Goal: Information Seeking & Learning: Compare options

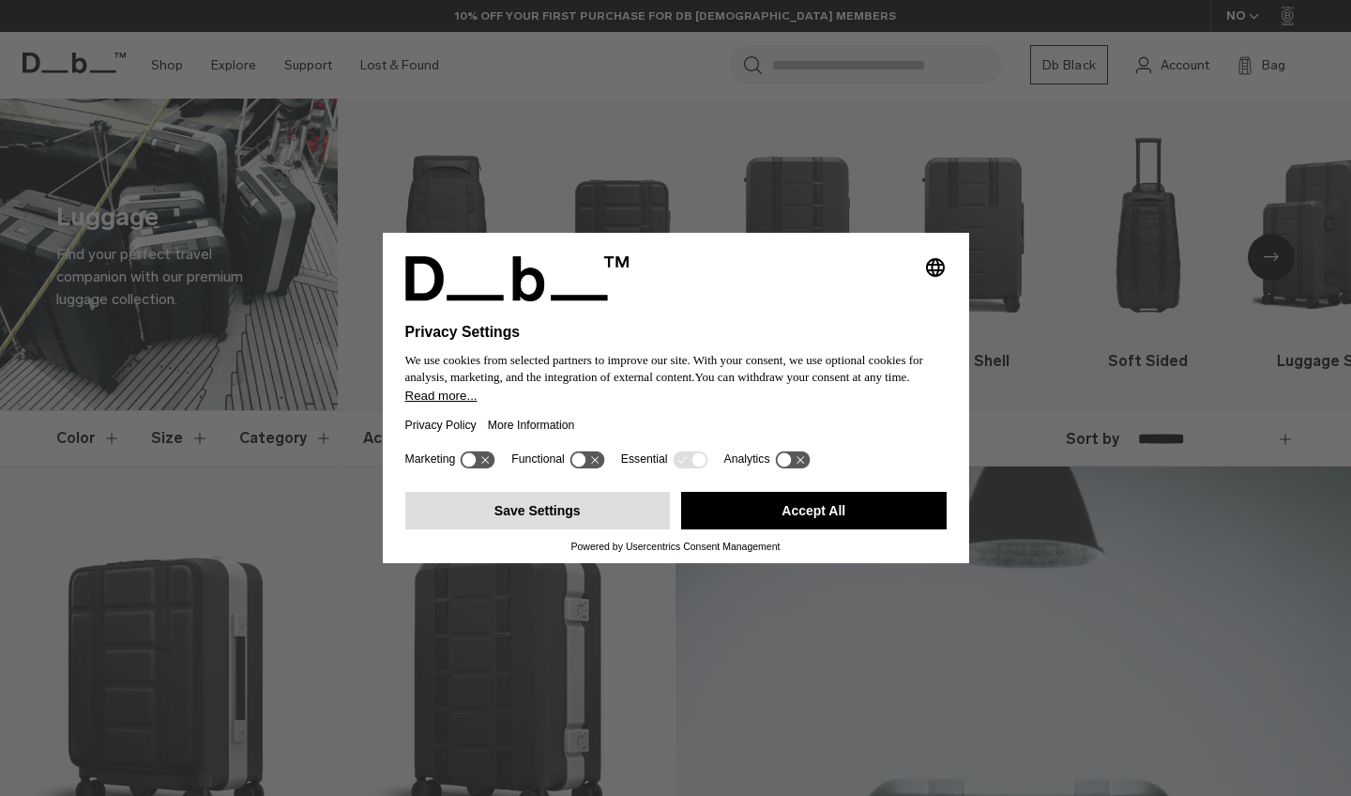
click at [605, 517] on button "Save Settings" at bounding box center [538, 511] width 266 height 38
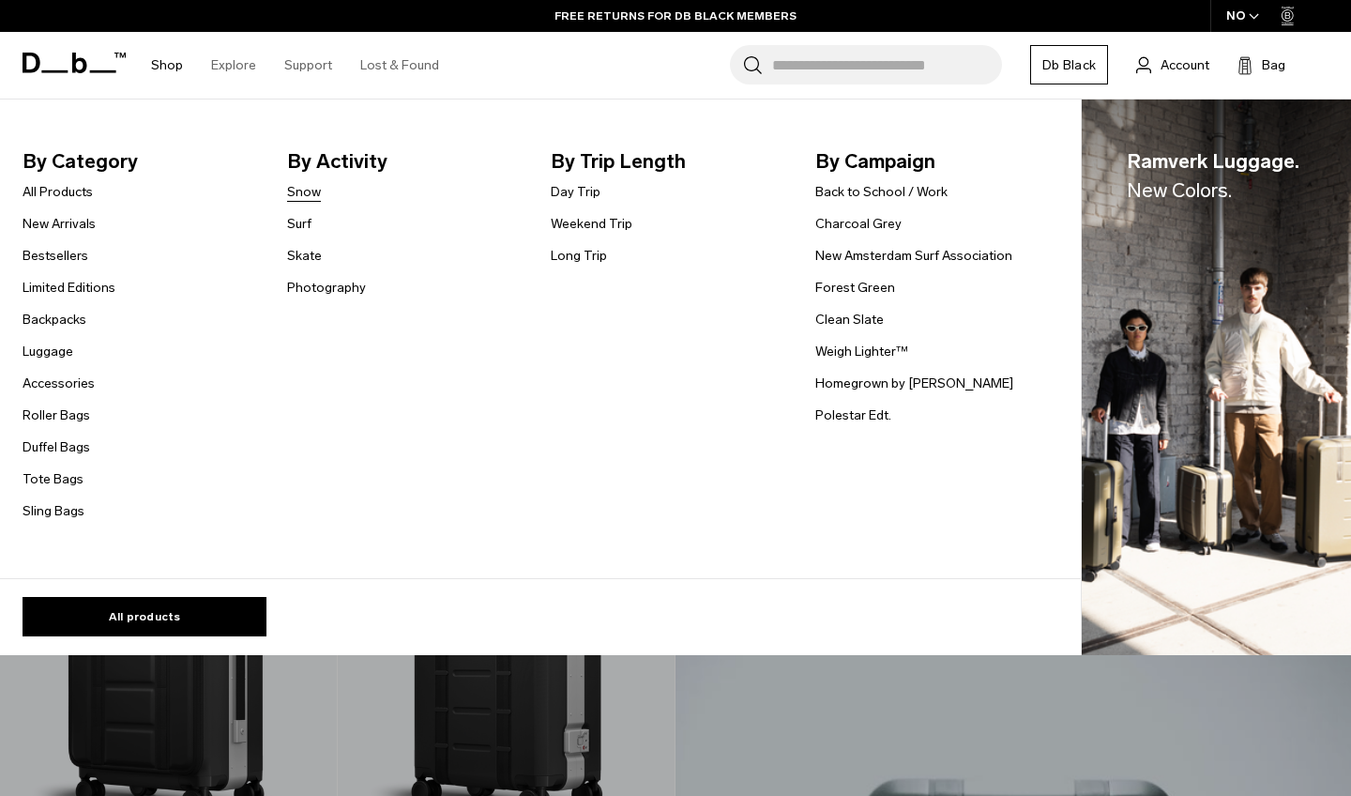
click at [295, 191] on link "Snow" at bounding box center [304, 192] width 34 height 20
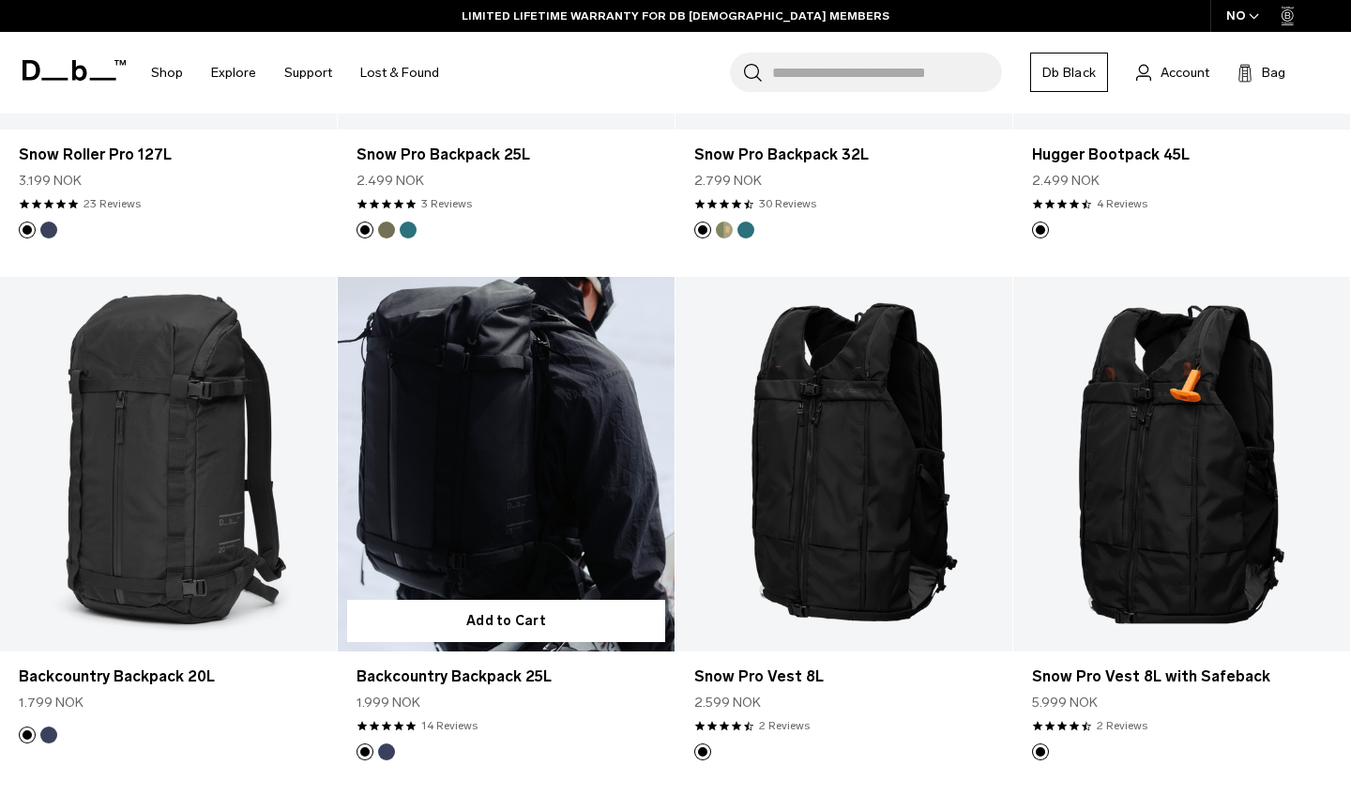
scroll to position [718, 0]
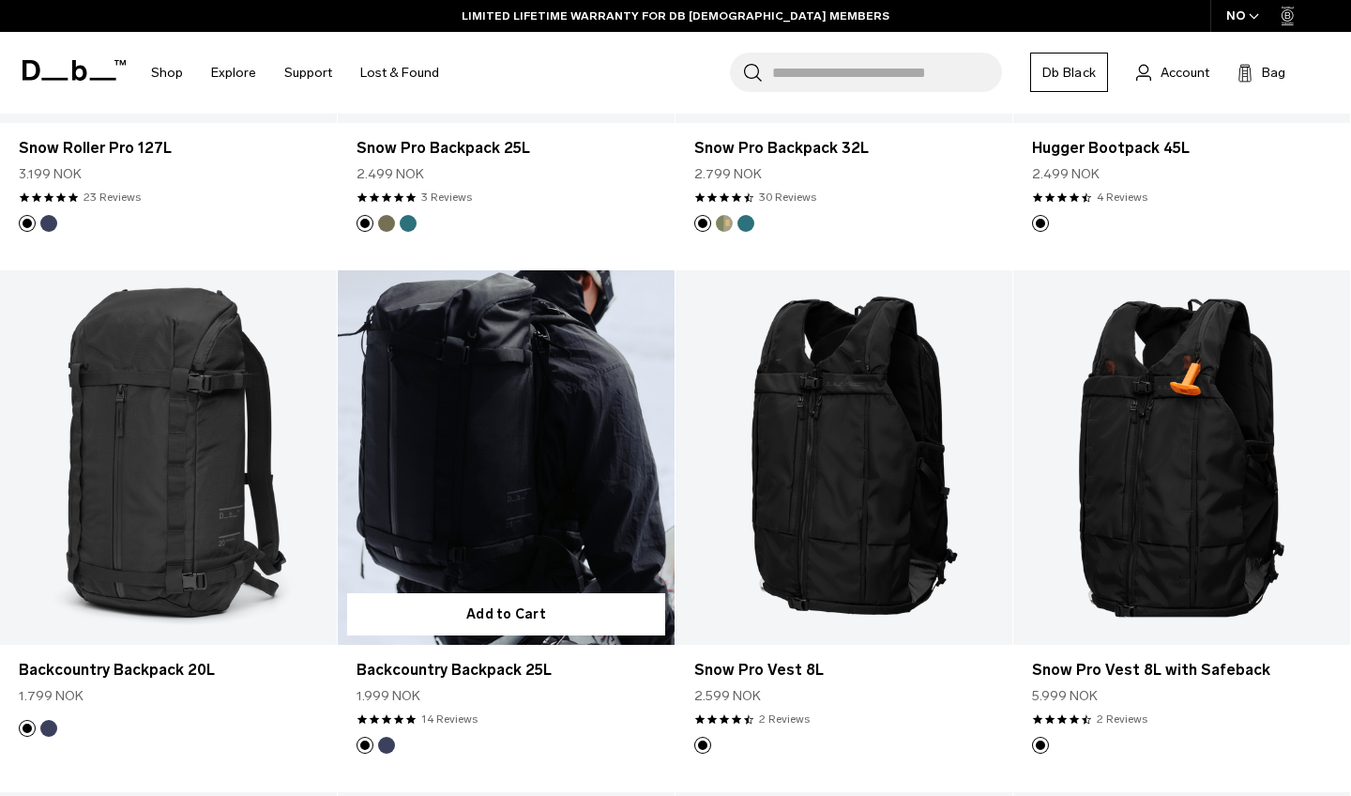
click at [471, 463] on link "Backcountry Backpack 25L" at bounding box center [506, 457] width 337 height 374
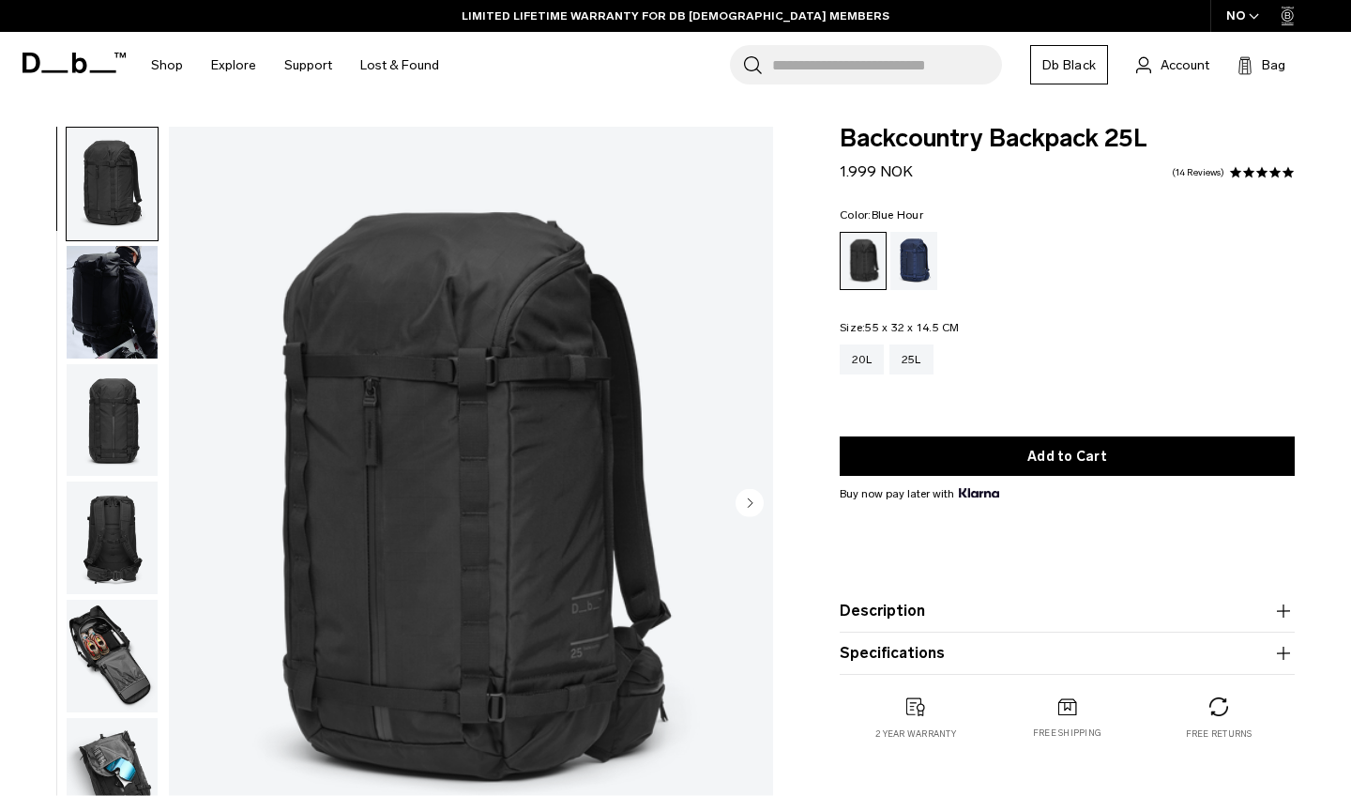
click at [904, 252] on div "Blue Hour" at bounding box center [914, 261] width 48 height 58
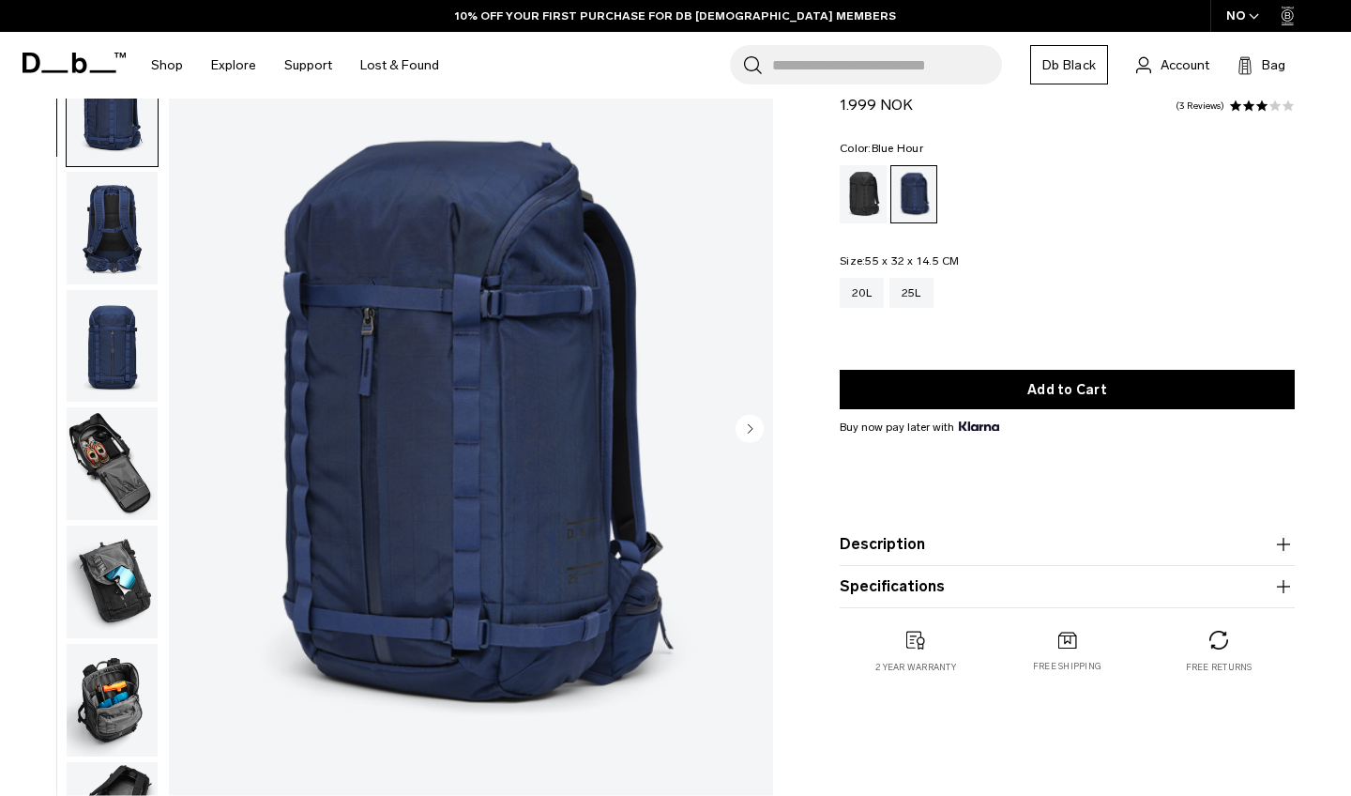
scroll to position [61, 0]
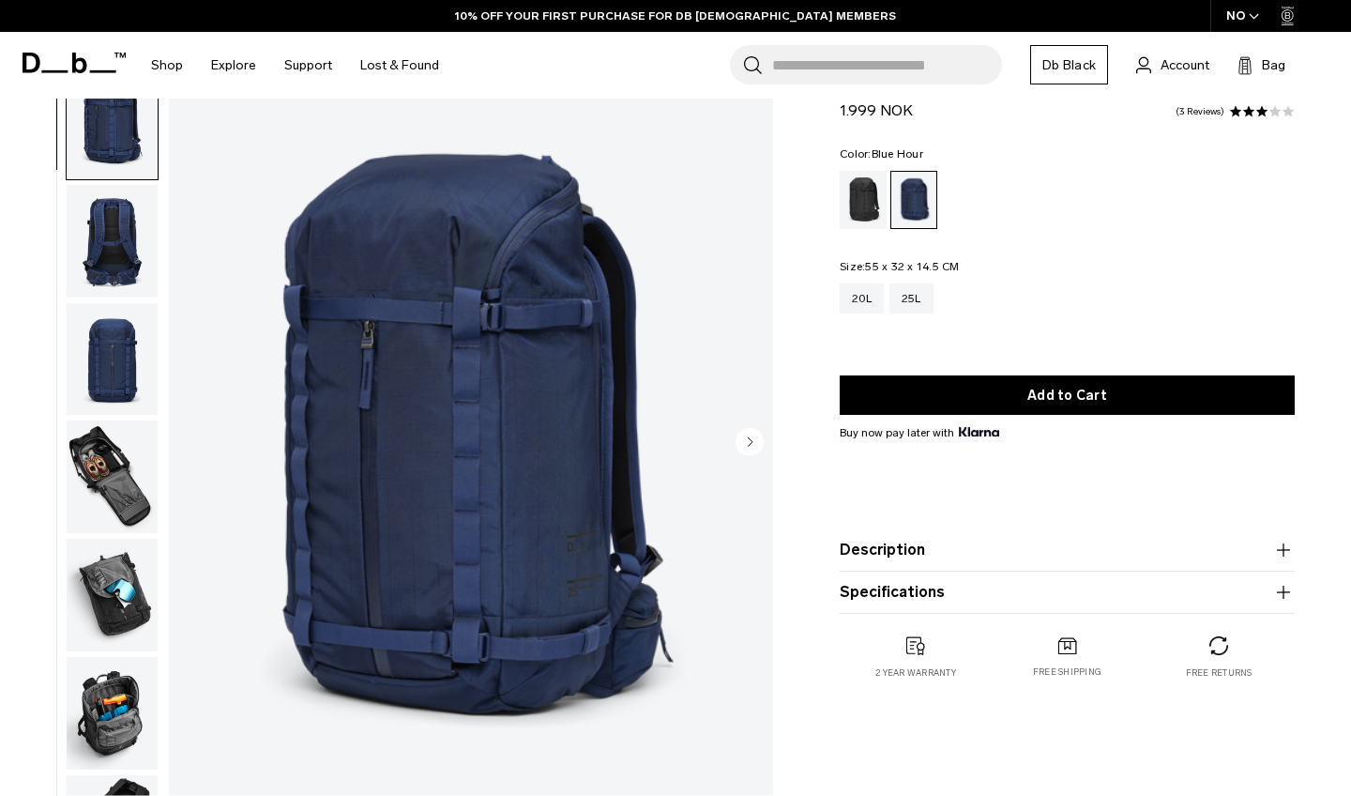
click at [744, 440] on circle "Next slide" at bounding box center [750, 441] width 28 height 28
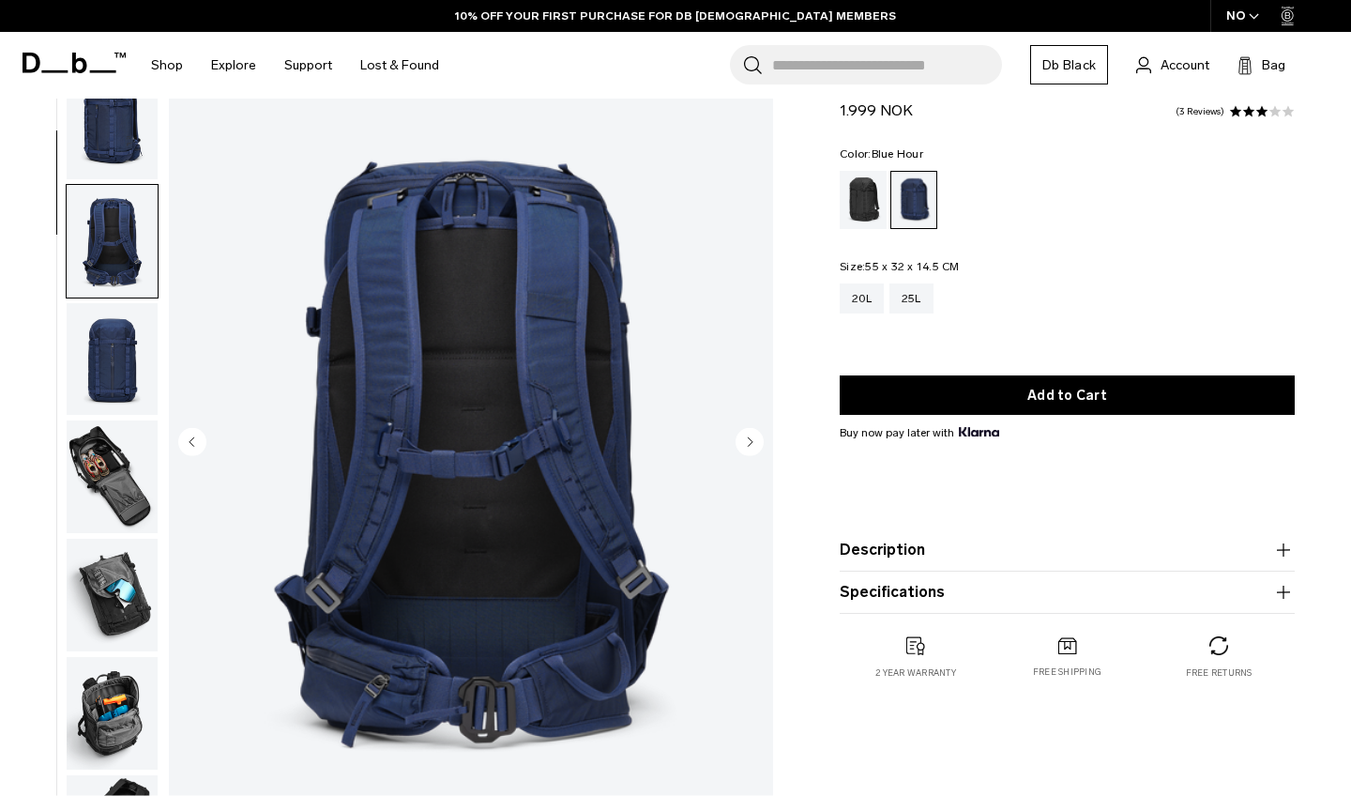
scroll to position [119, 0]
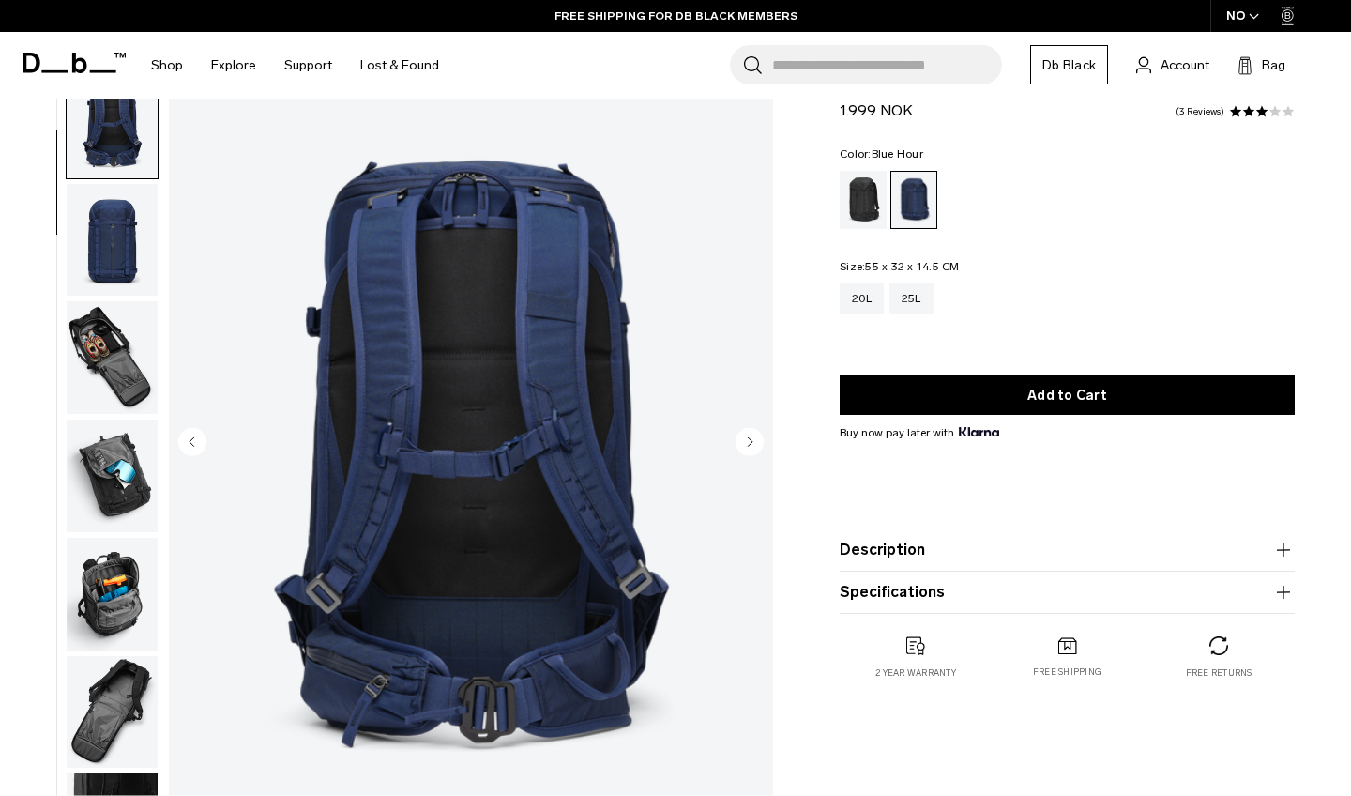
click at [744, 440] on circle "Next slide" at bounding box center [750, 441] width 28 height 28
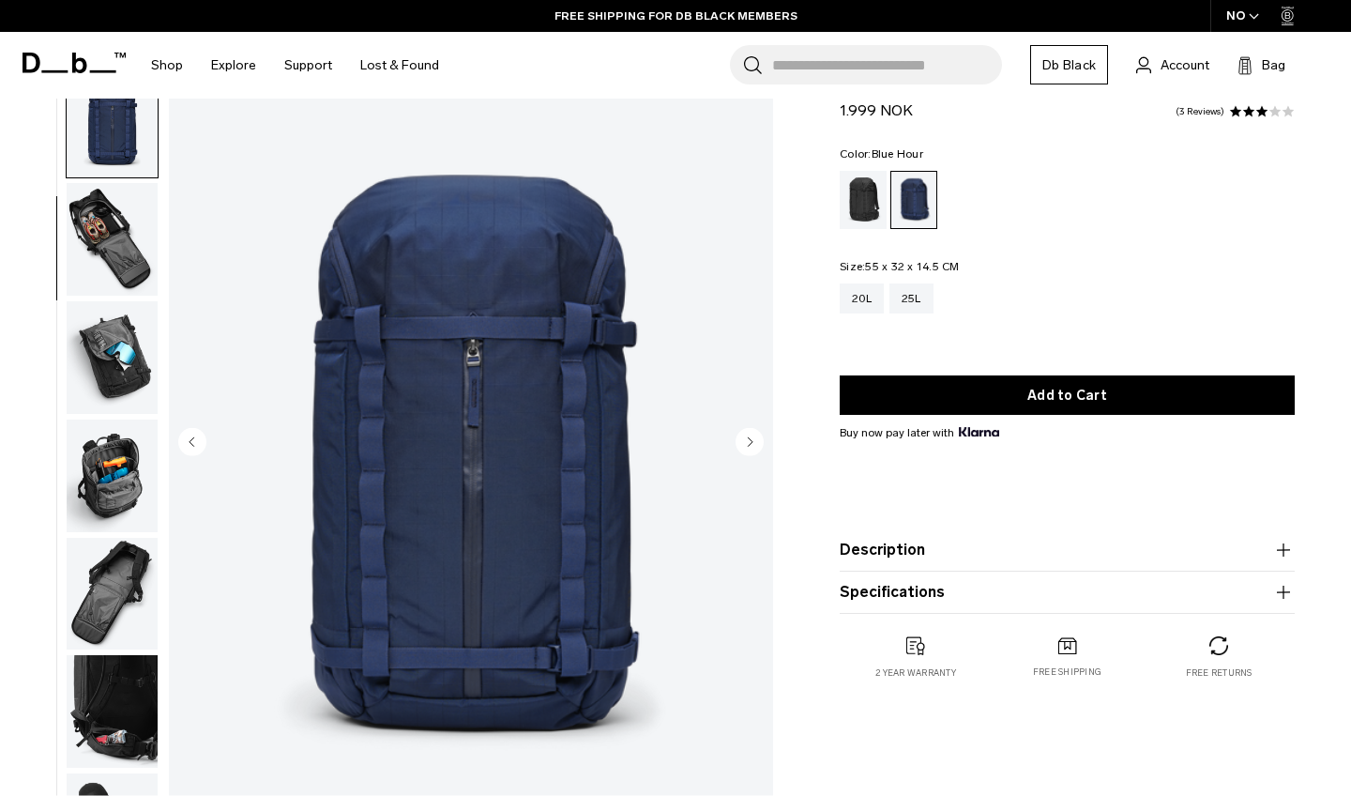
click at [744, 440] on circle "Next slide" at bounding box center [750, 441] width 28 height 28
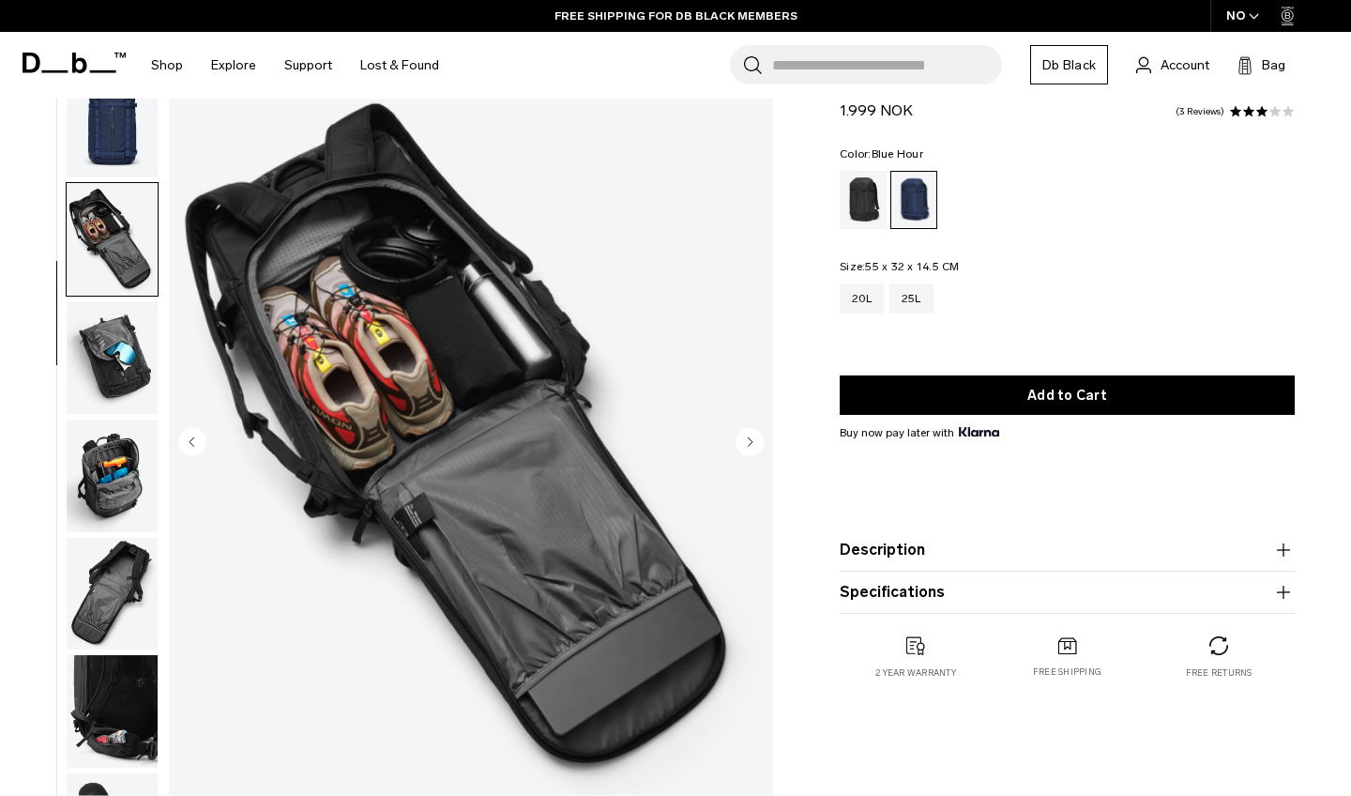
scroll to position [357, 0]
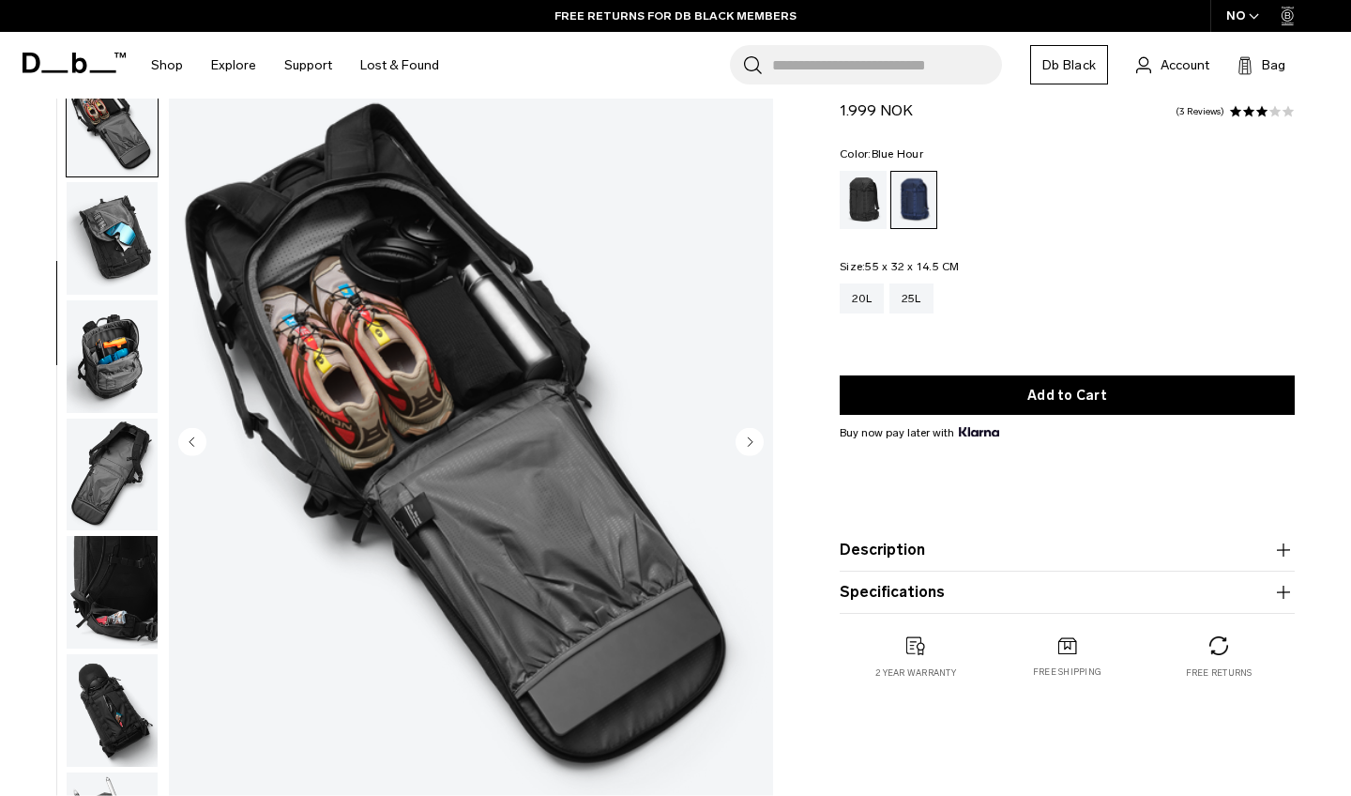
click at [744, 440] on circle "Next slide" at bounding box center [750, 441] width 28 height 28
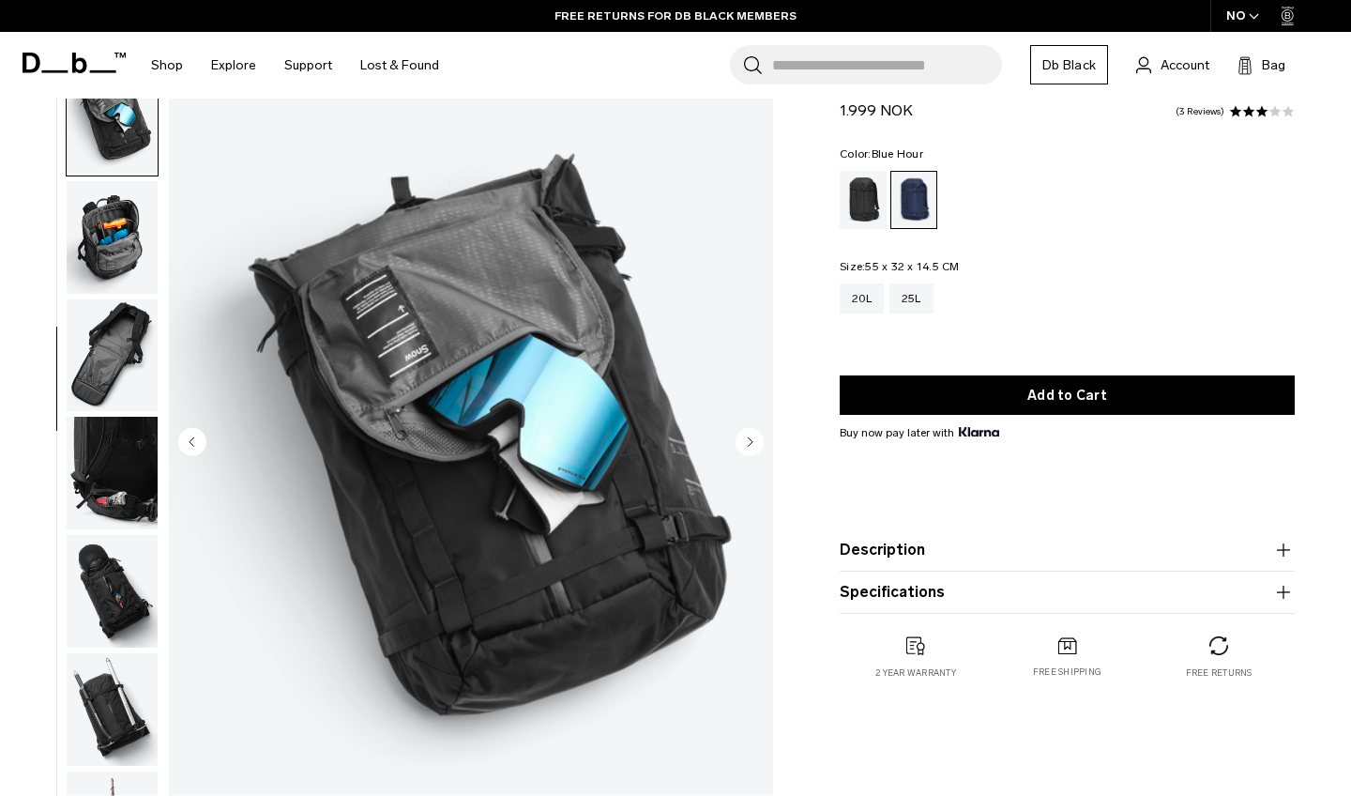
click at [744, 440] on circle "Next slide" at bounding box center [750, 441] width 28 height 28
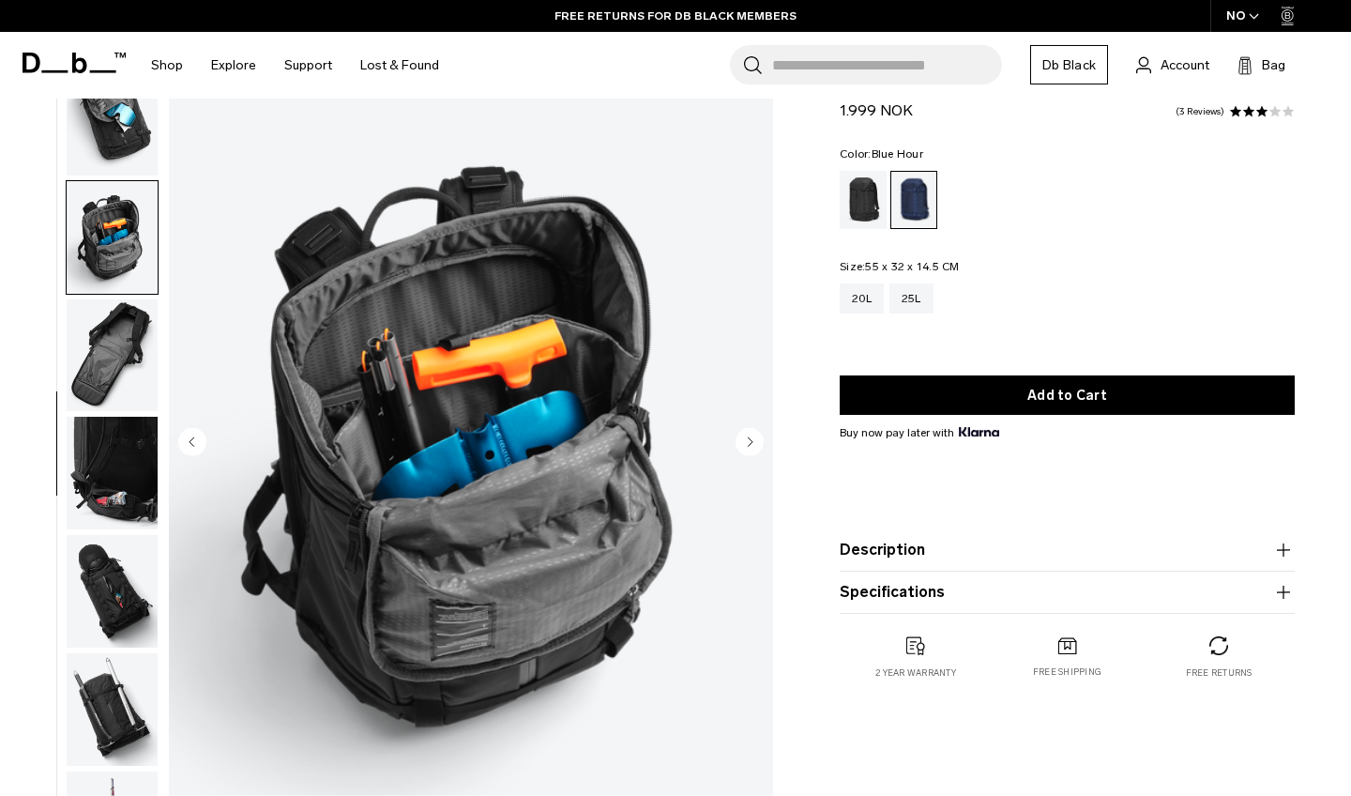
scroll to position [549, 0]
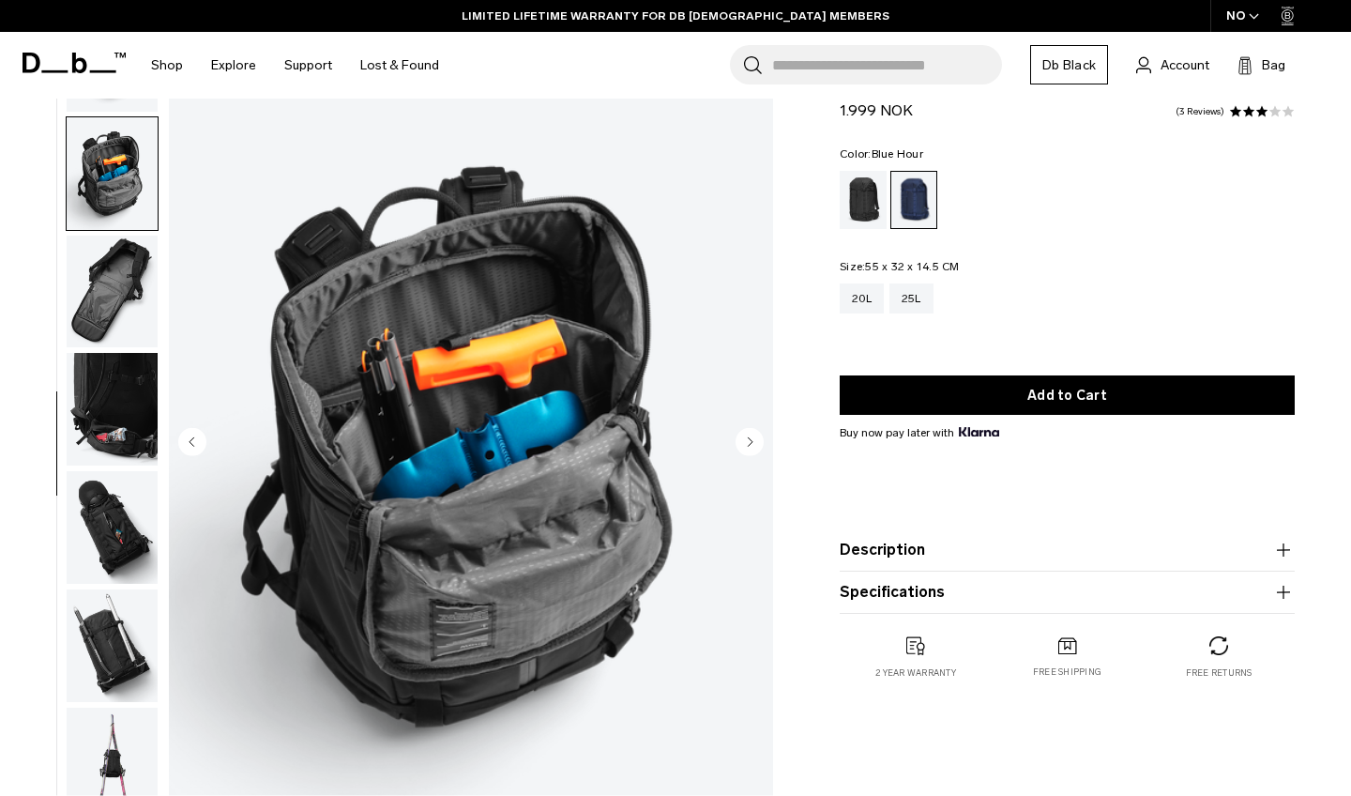
click at [744, 440] on circle "Next slide" at bounding box center [750, 441] width 28 height 28
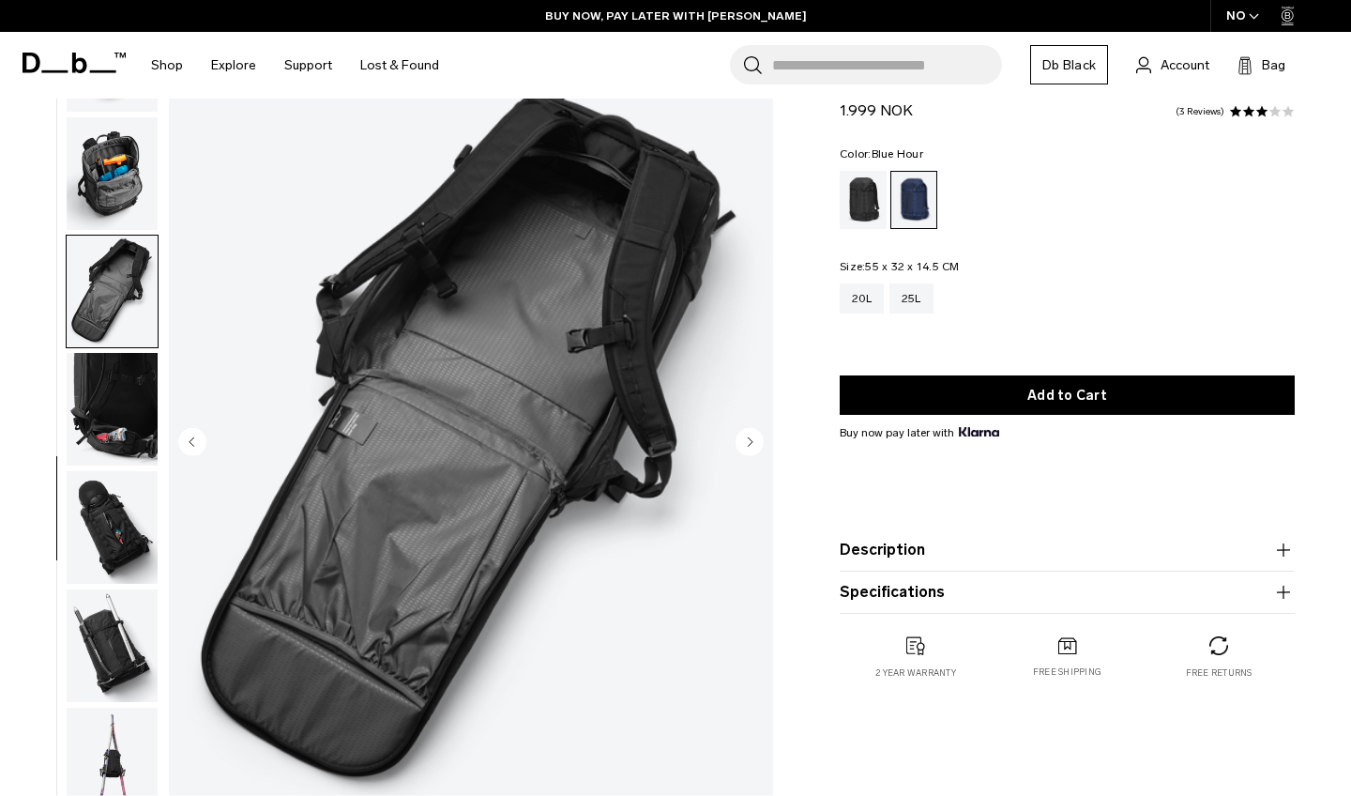
click at [744, 440] on circle "Next slide" at bounding box center [750, 441] width 28 height 28
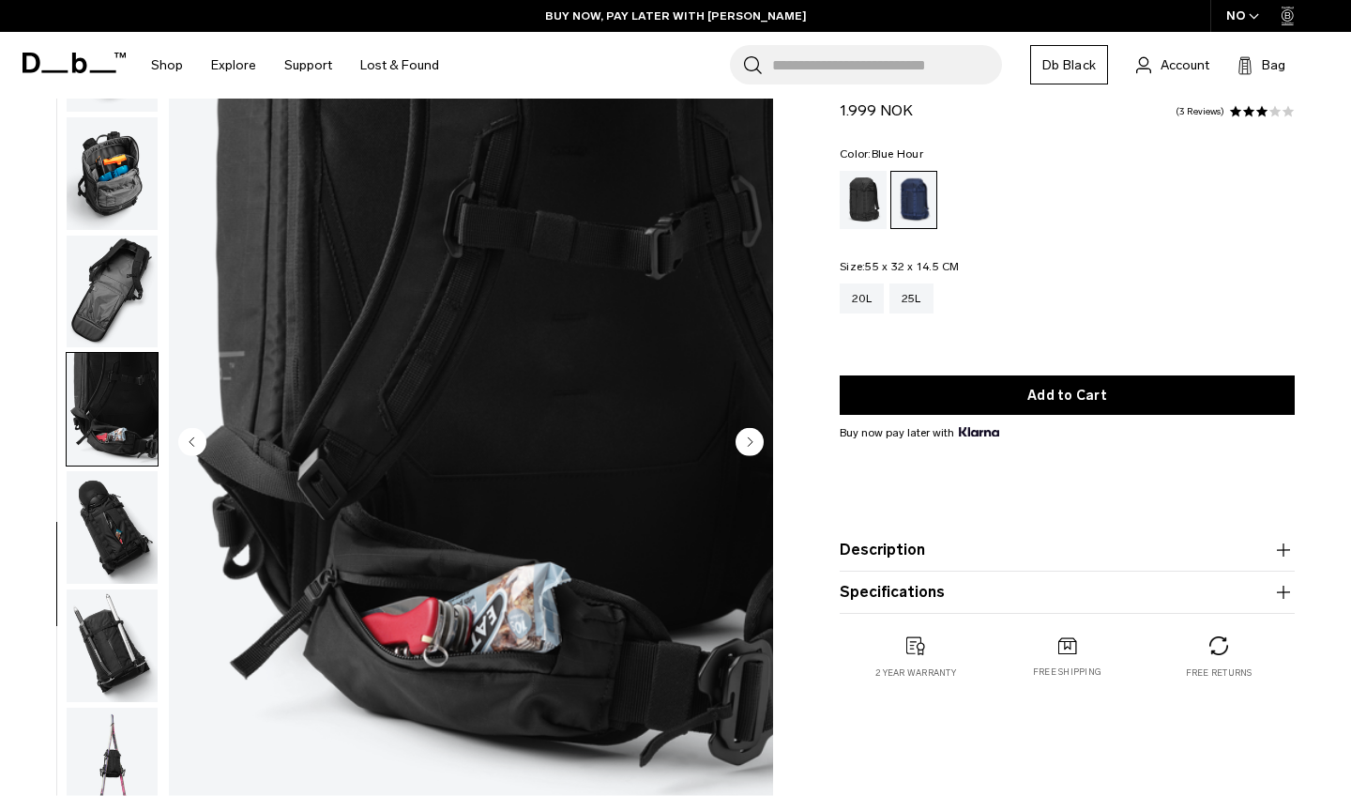
click at [744, 440] on circle "Next slide" at bounding box center [750, 441] width 28 height 28
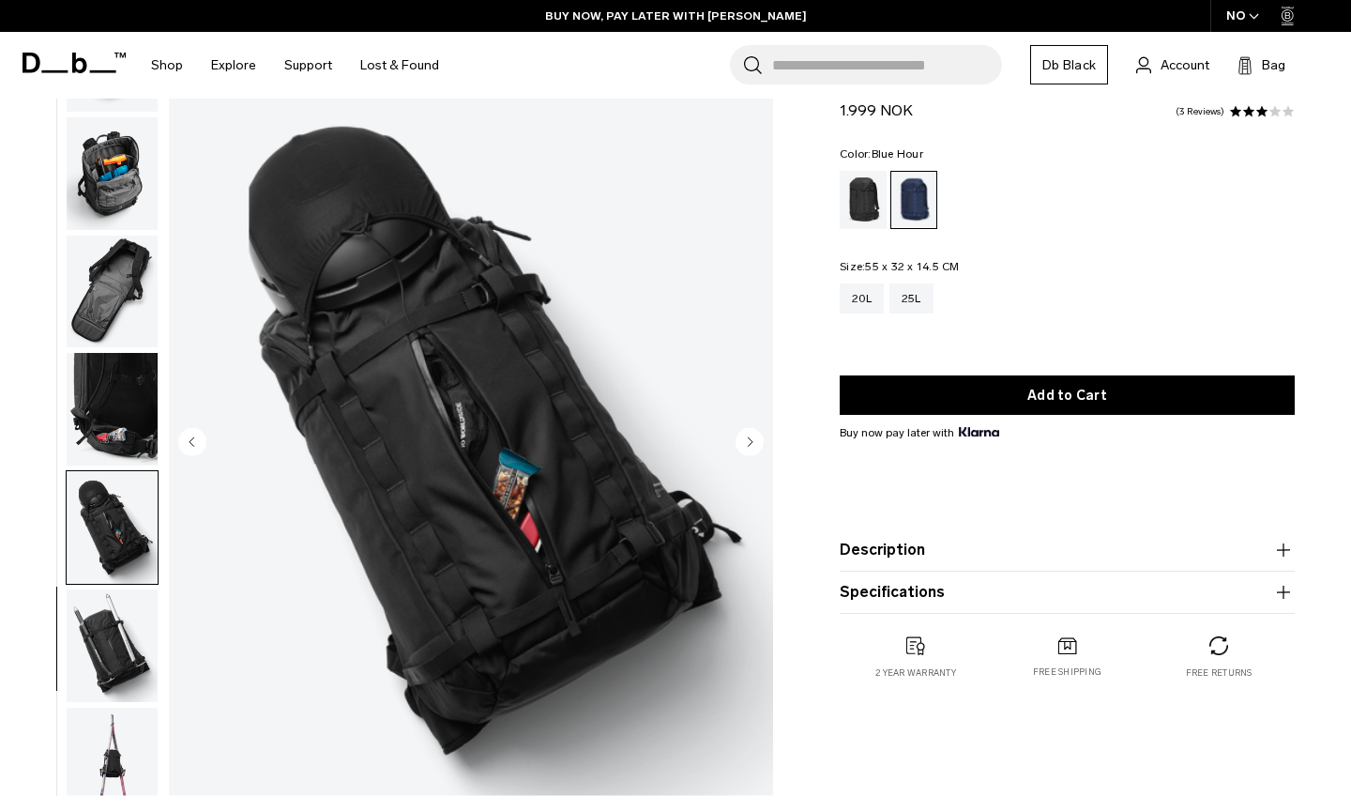
click at [744, 440] on circle "Next slide" at bounding box center [750, 441] width 28 height 28
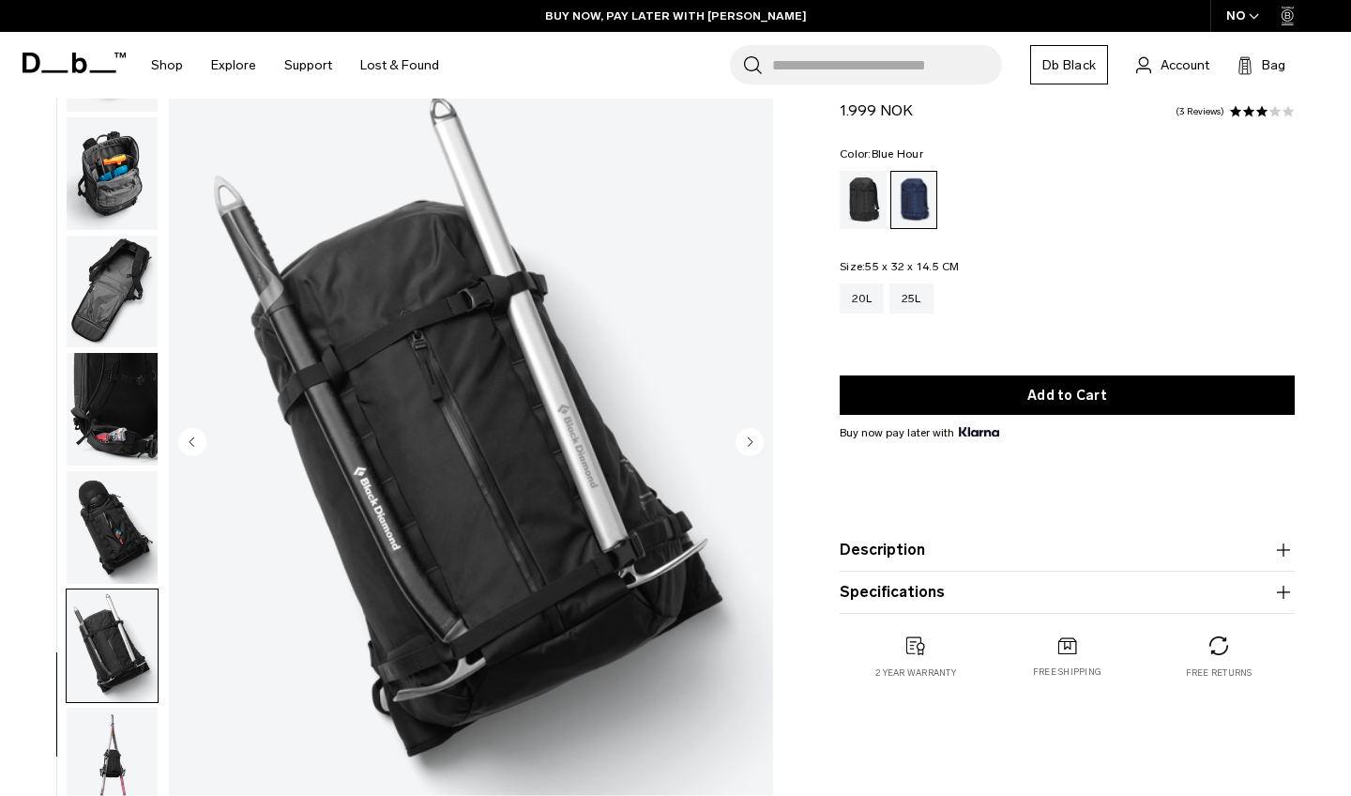
click at [744, 440] on circle "Next slide" at bounding box center [750, 441] width 28 height 28
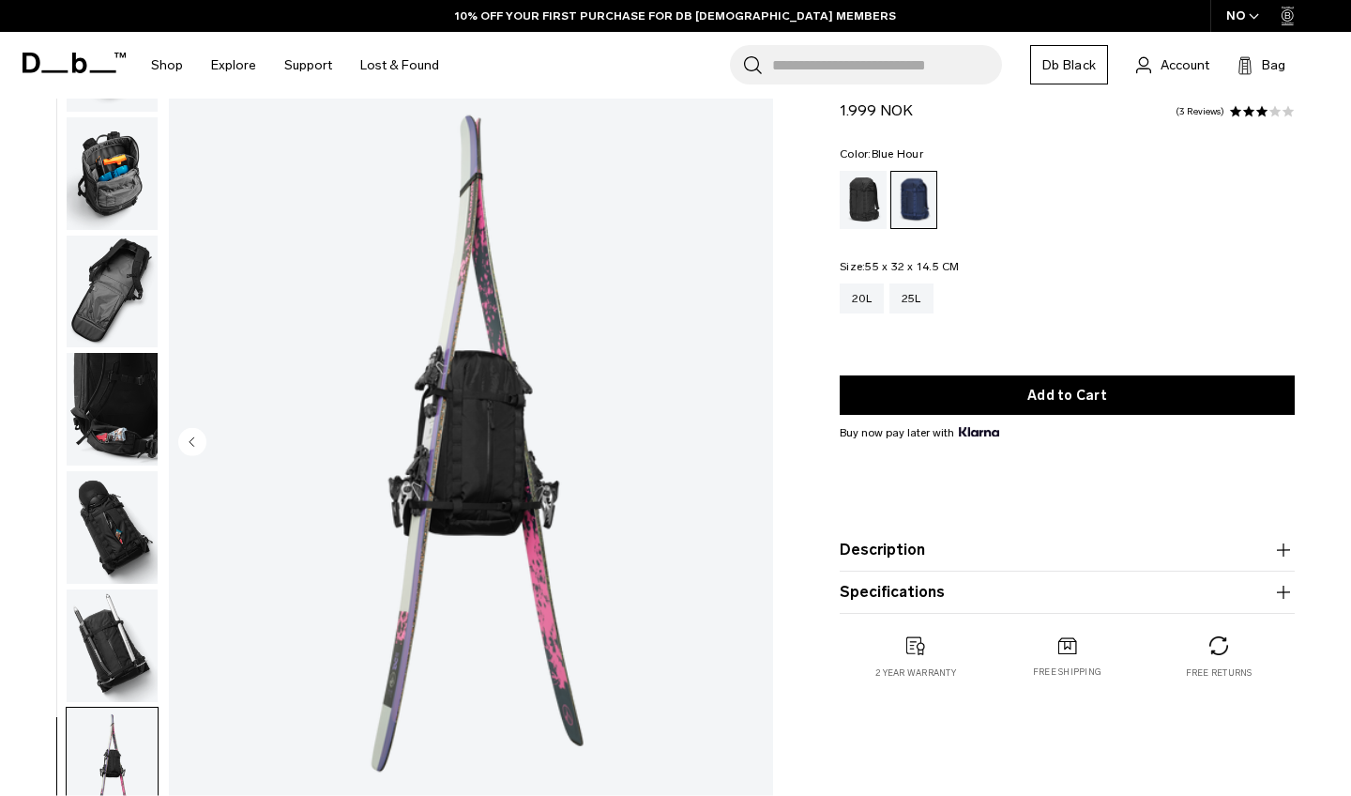
click at [744, 440] on img "11 / 11" at bounding box center [471, 443] width 604 height 754
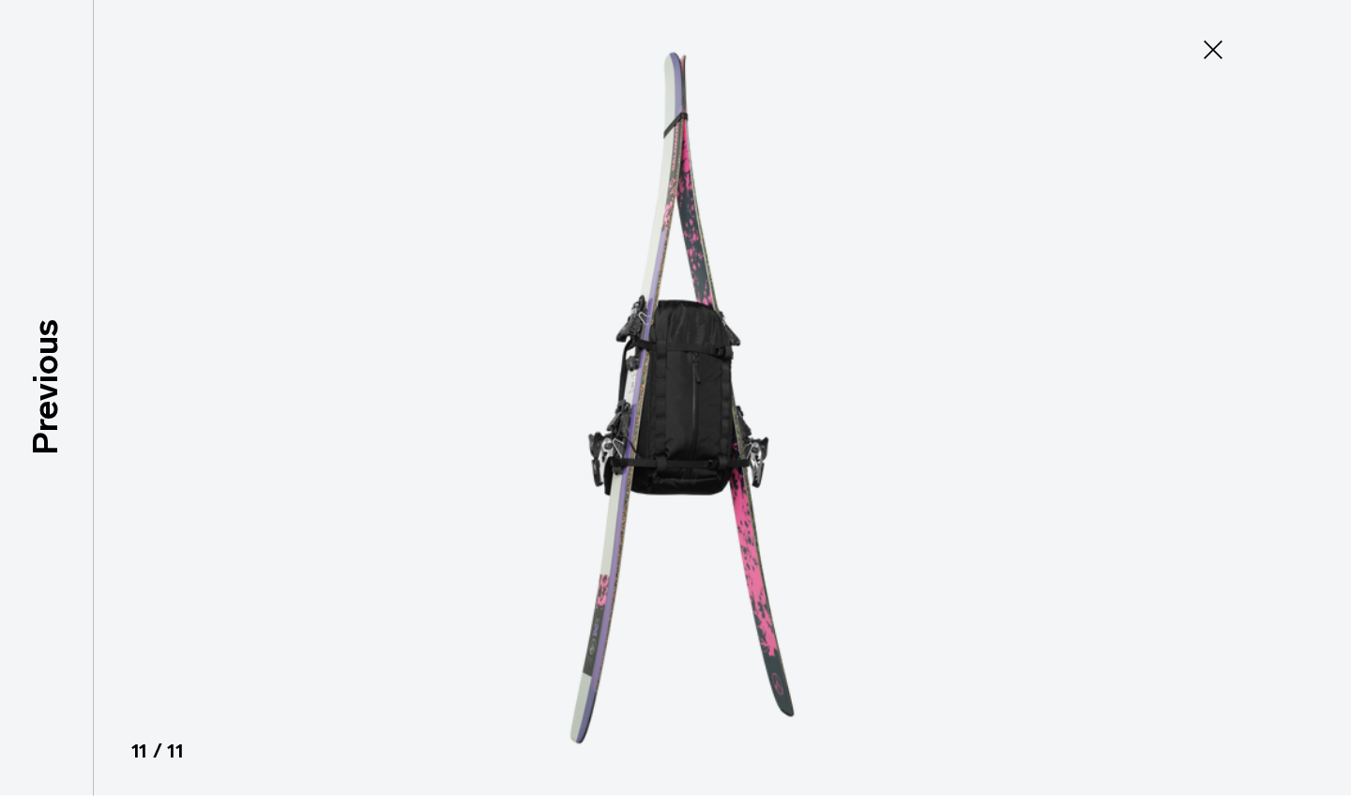
click at [744, 440] on img at bounding box center [675, 398] width 844 height 796
click at [1211, 45] on icon at bounding box center [1213, 50] width 30 height 30
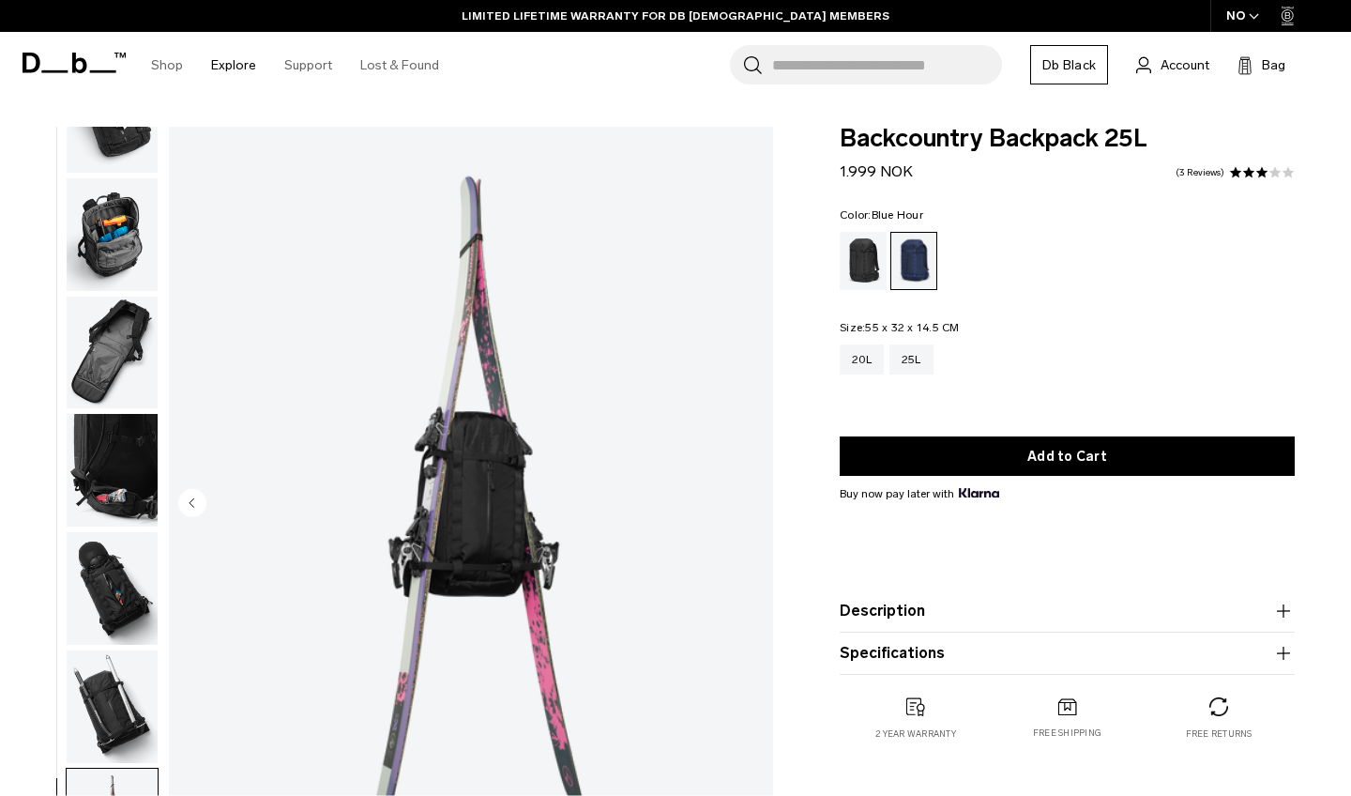
scroll to position [0, 0]
click at [45, 61] on icon at bounding box center [74, 63] width 103 height 21
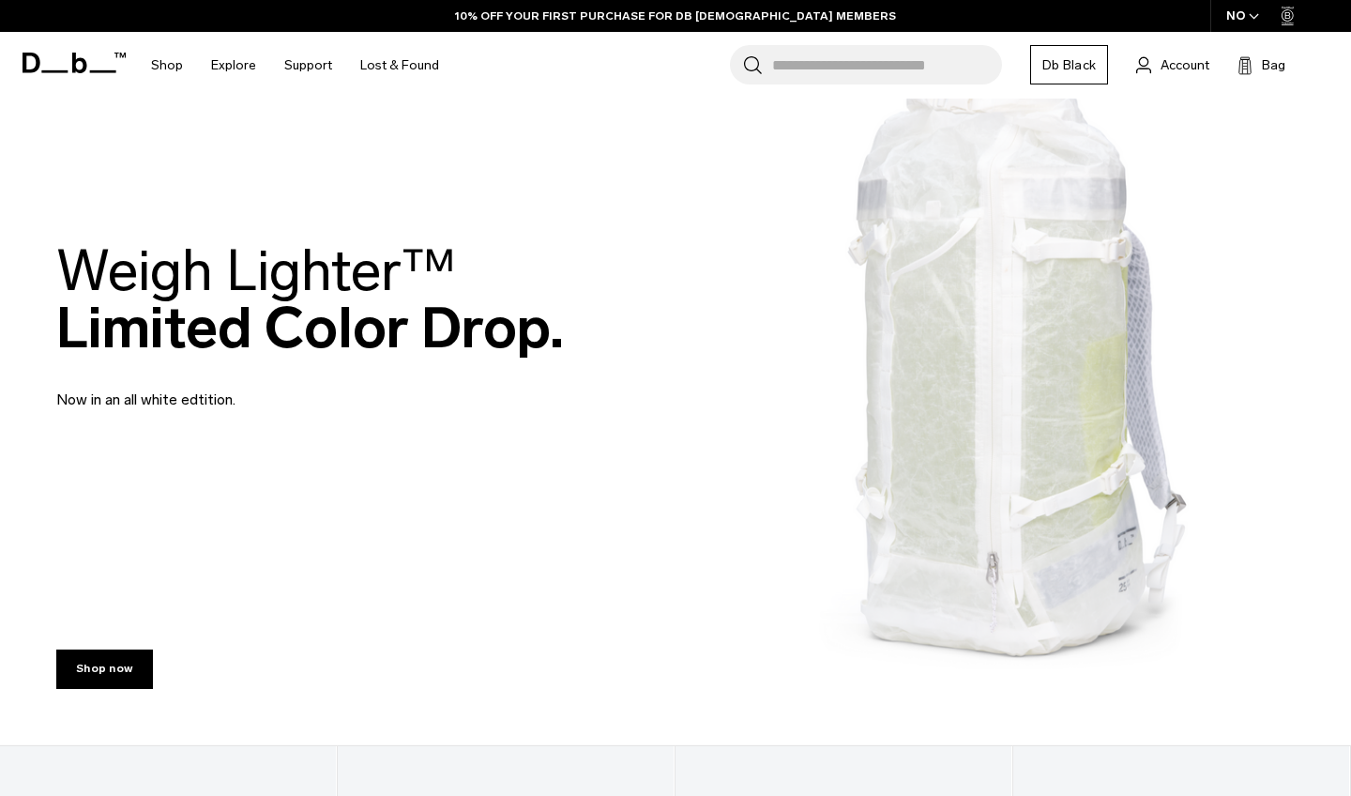
scroll to position [93, 0]
click at [276, 314] on h2 "Weigh Lighter™  Limited Color Drop." at bounding box center [310, 298] width 508 height 114
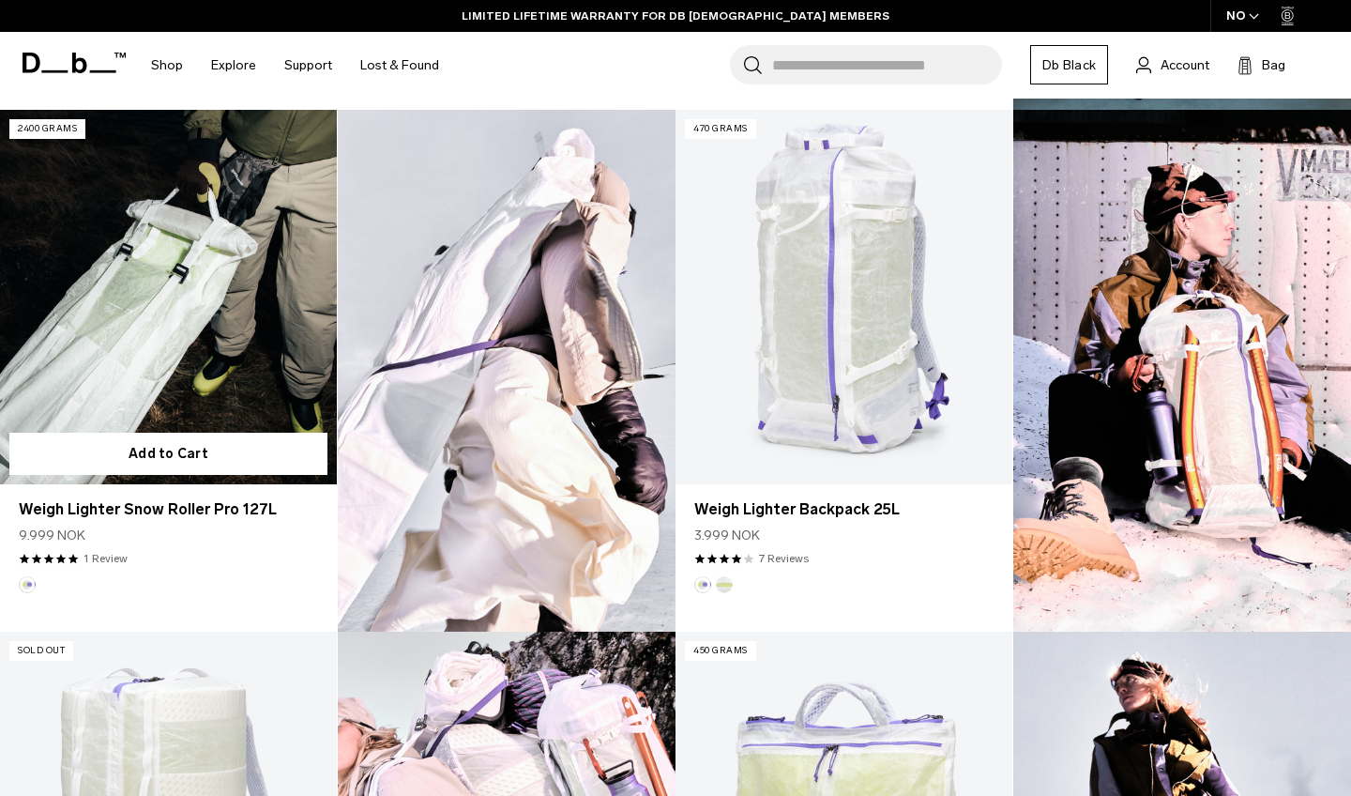
scroll to position [1059, 0]
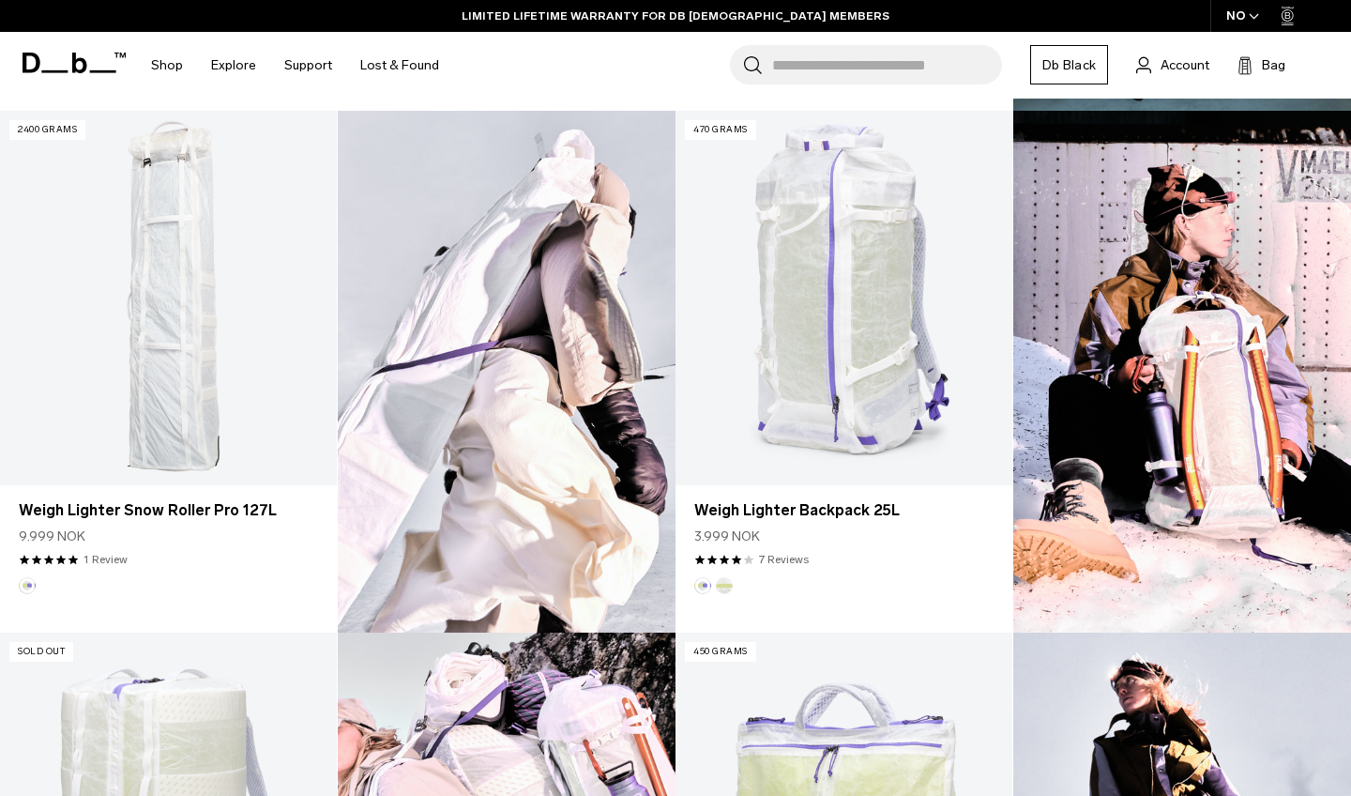
click at [512, 333] on img at bounding box center [507, 372] width 338 height 522
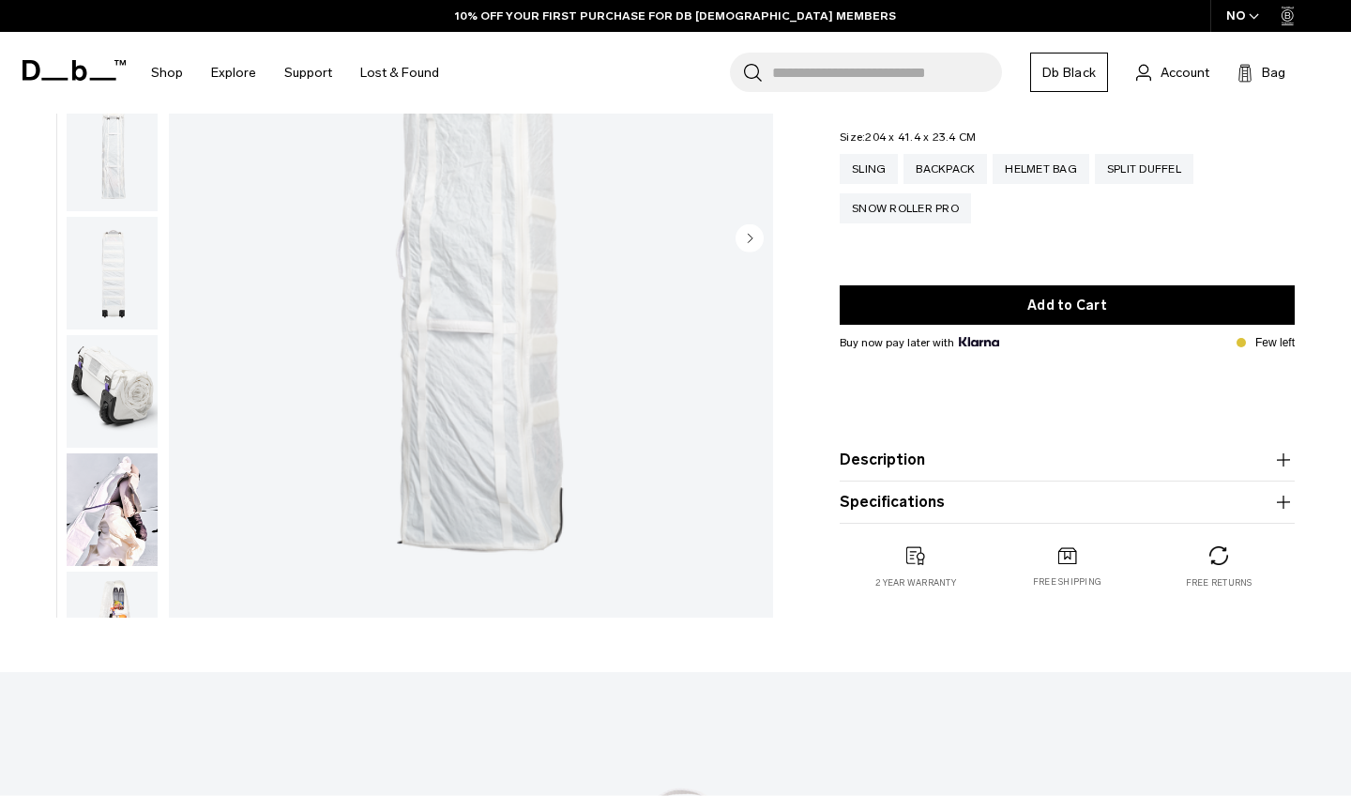
scroll to position [254, 0]
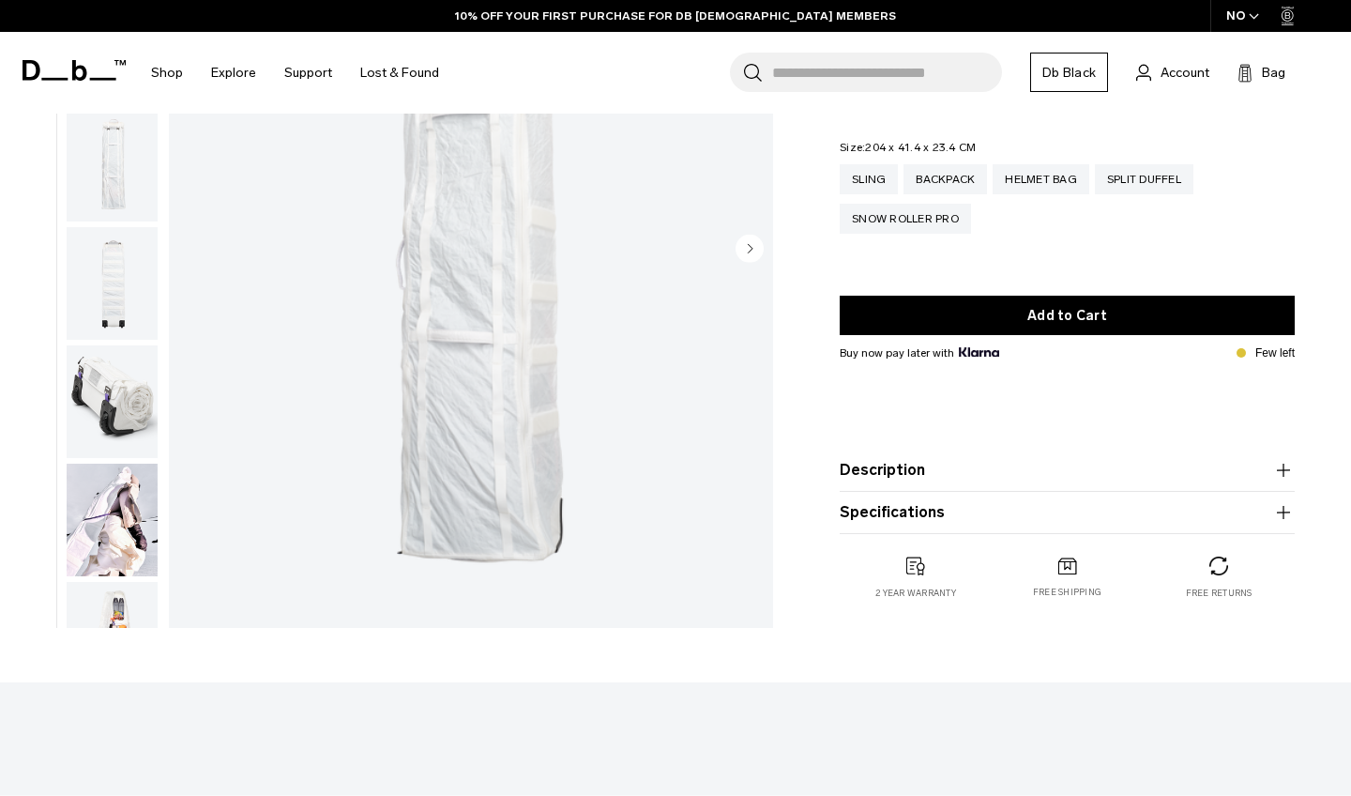
click at [84, 526] on img "button" at bounding box center [112, 519] width 91 height 113
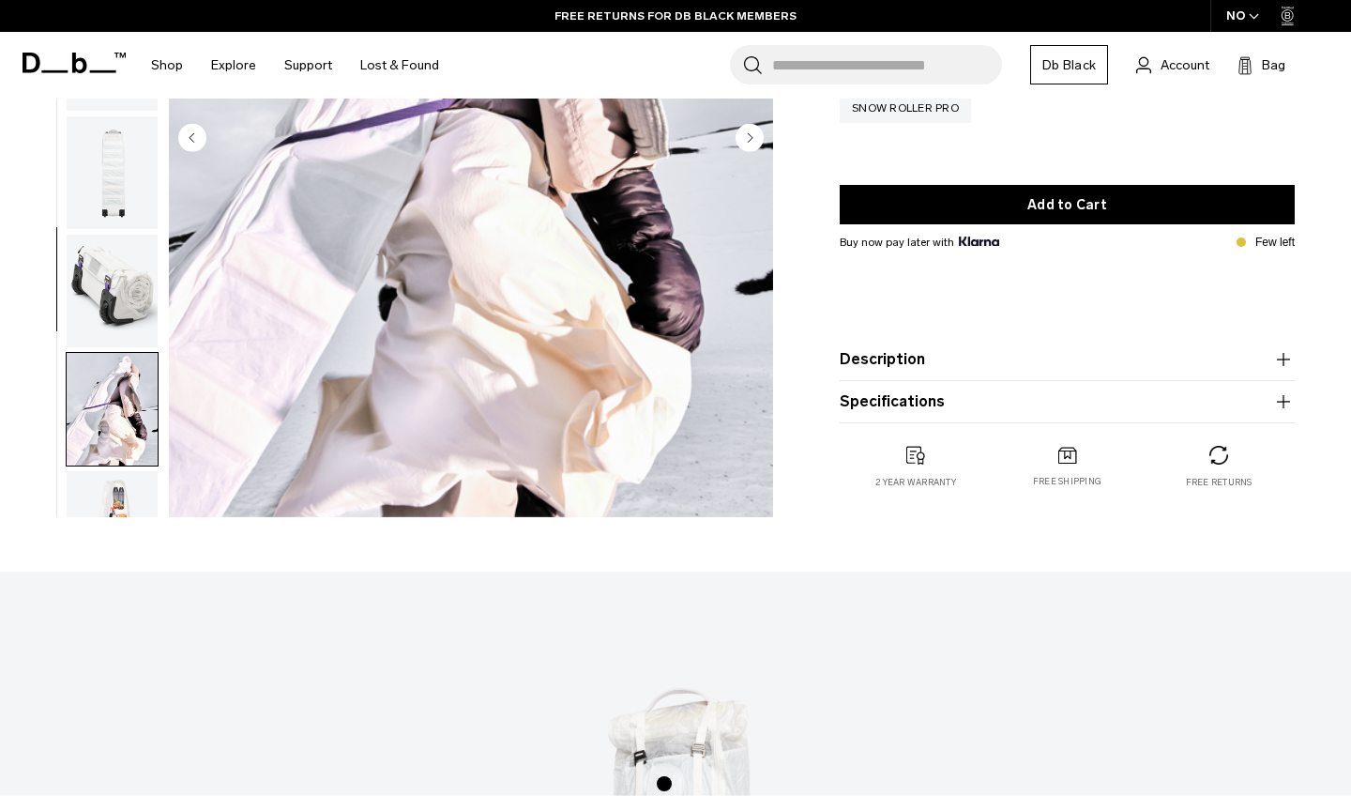
scroll to position [369, 0]
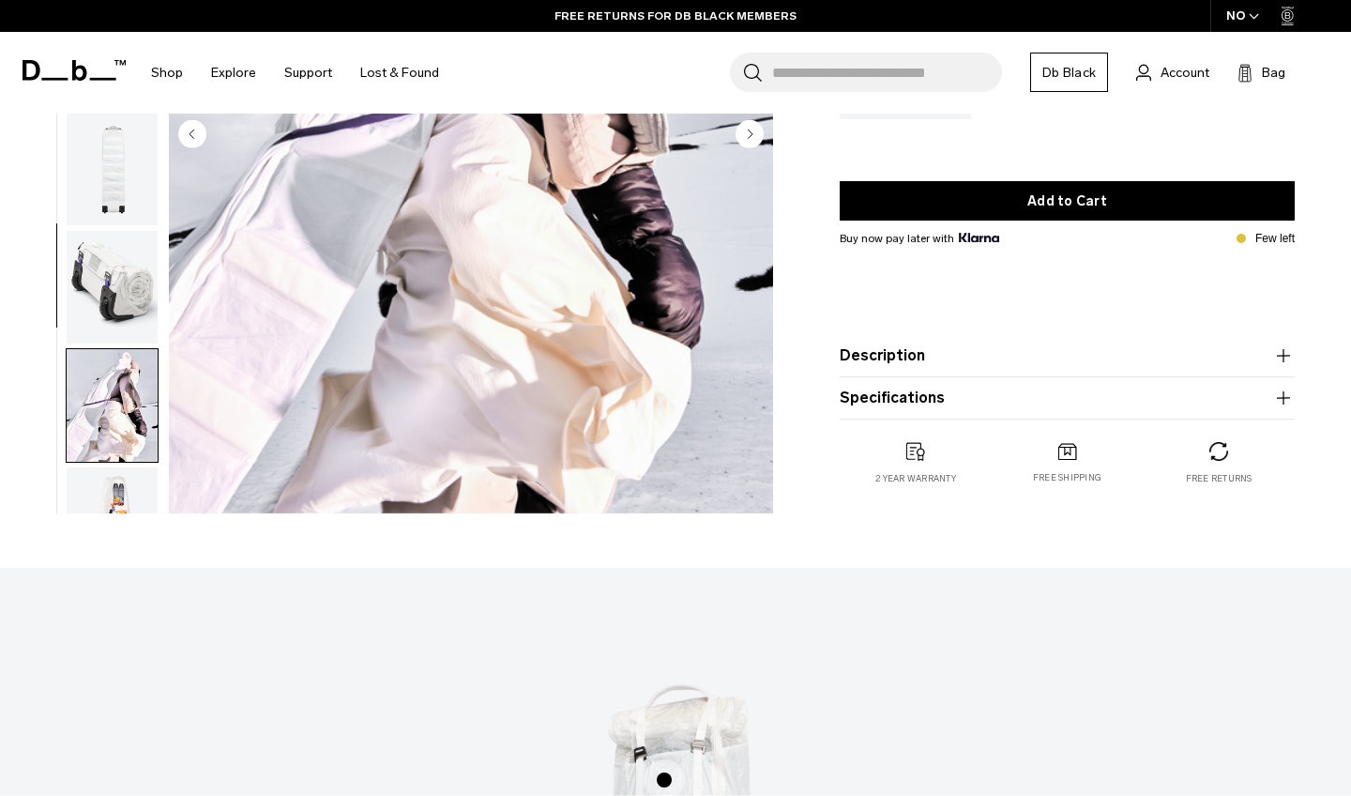
click at [111, 494] on img "button" at bounding box center [112, 523] width 91 height 113
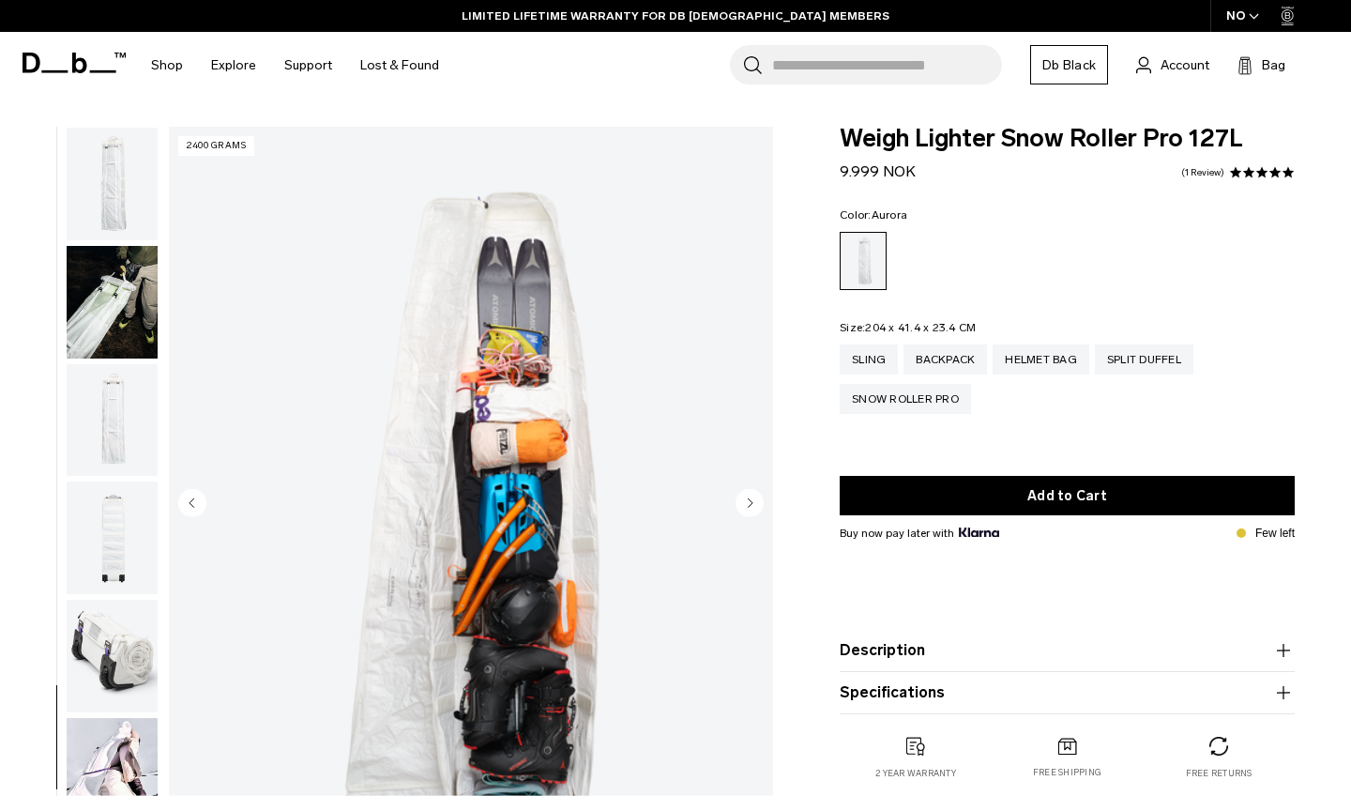
scroll to position [0, 0]
click at [1116, 356] on div "Split Duffel" at bounding box center [1144, 359] width 99 height 30
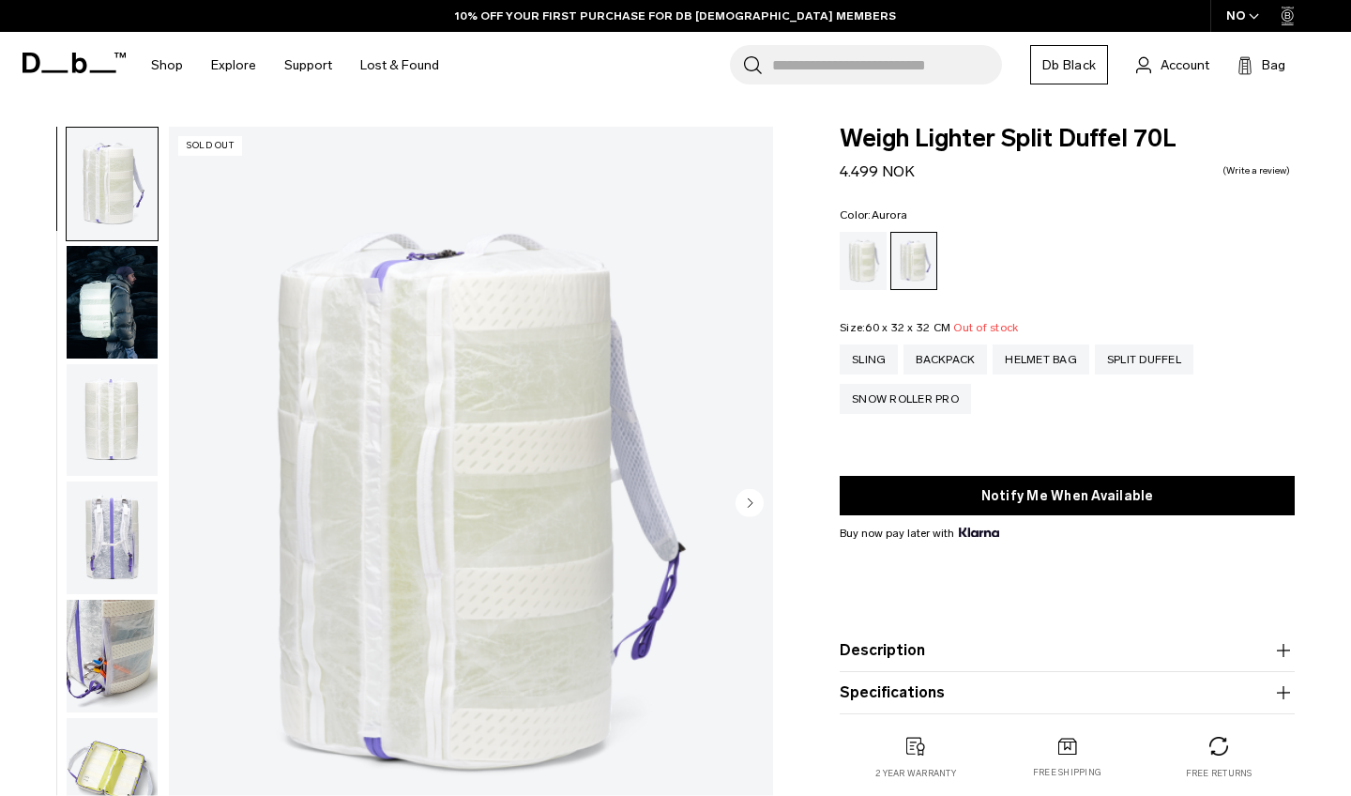
click at [99, 299] on img "button" at bounding box center [112, 302] width 91 height 113
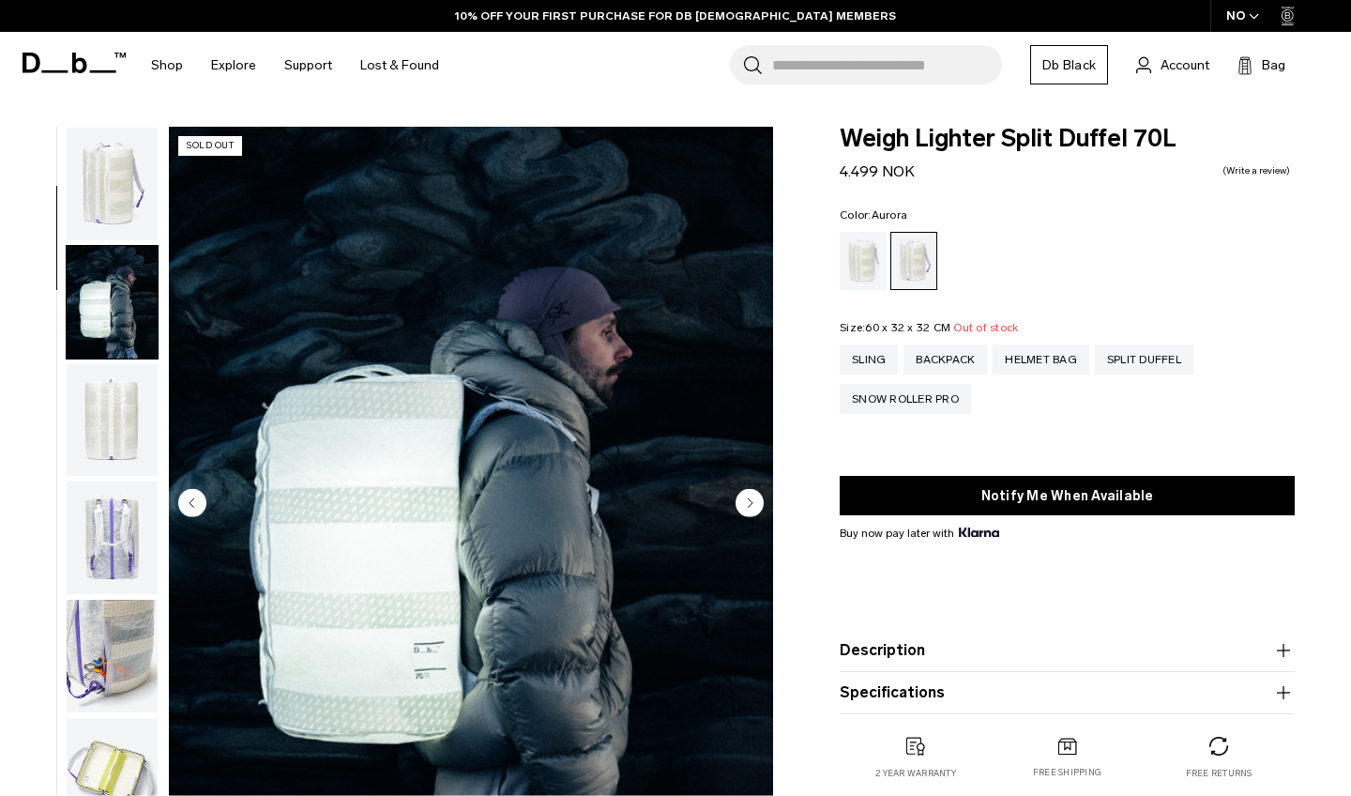
scroll to position [119, 0]
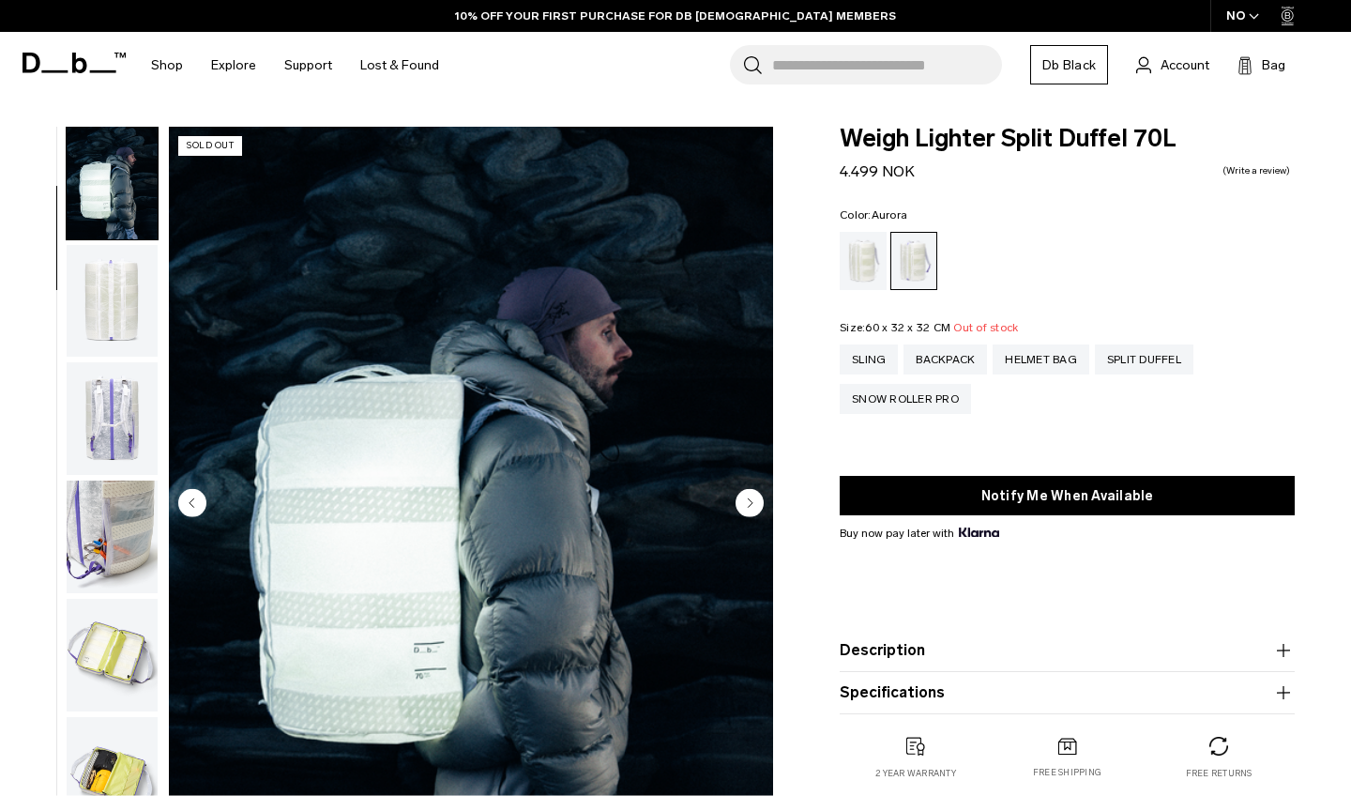
click at [750, 498] on circle "Next slide" at bounding box center [750, 502] width 28 height 28
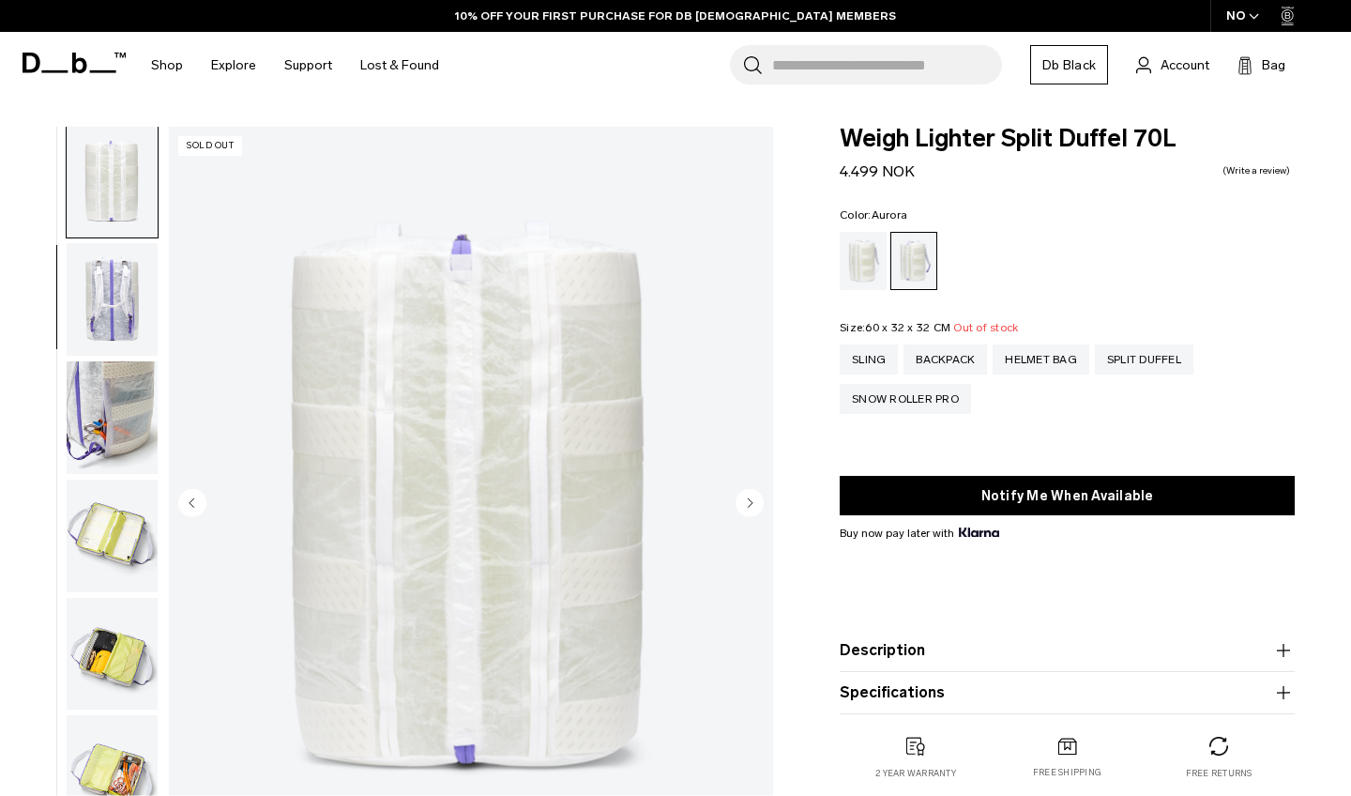
click at [750, 498] on circle "Next slide" at bounding box center [750, 502] width 28 height 28
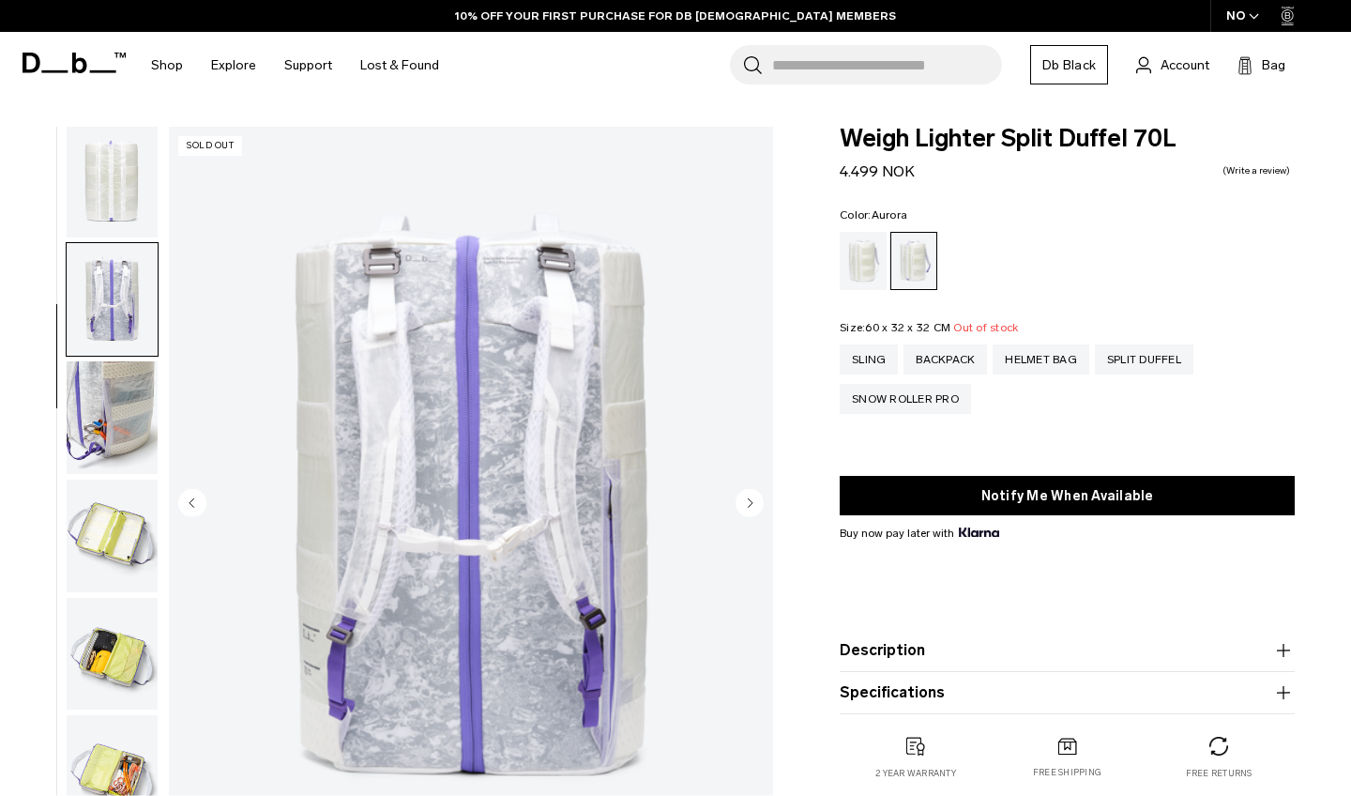
scroll to position [357, 0]
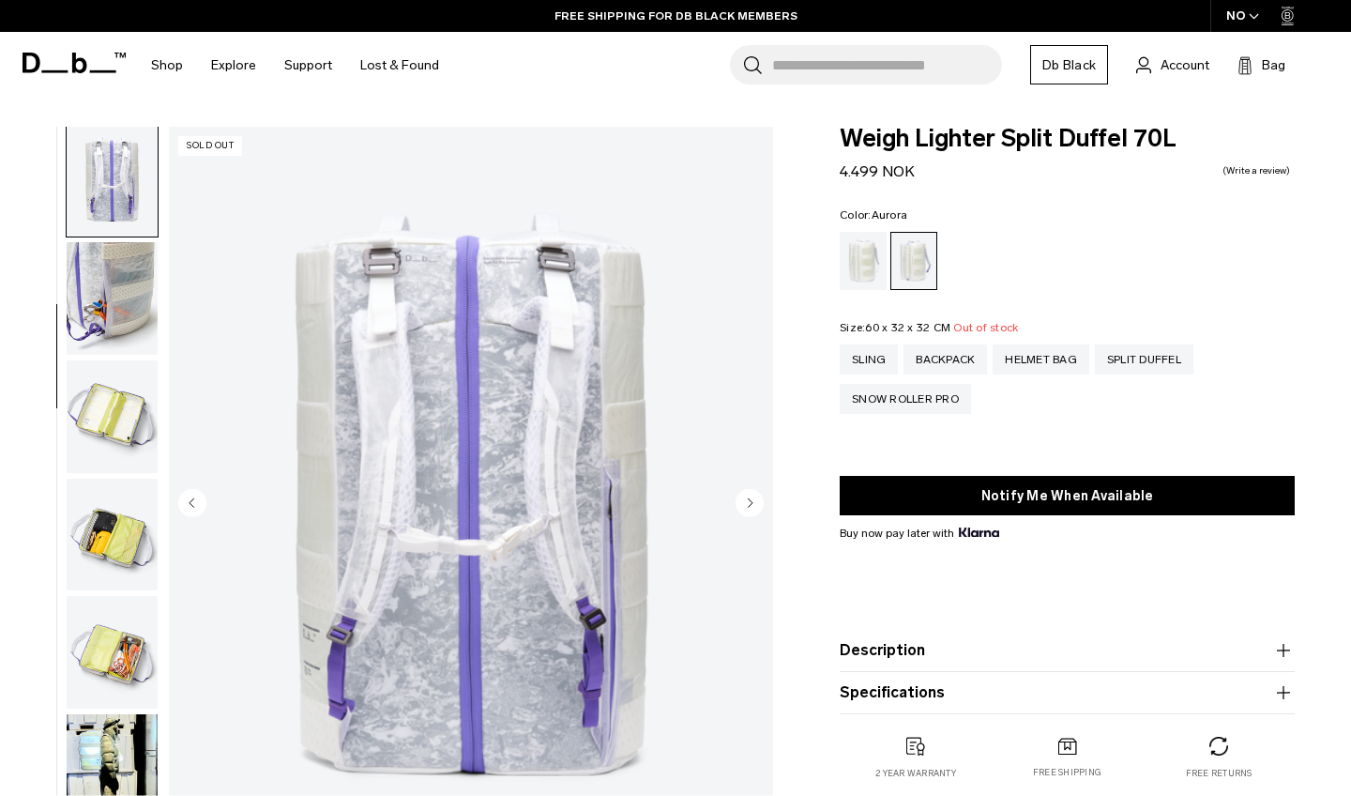
click at [750, 498] on circle "Next slide" at bounding box center [750, 502] width 28 height 28
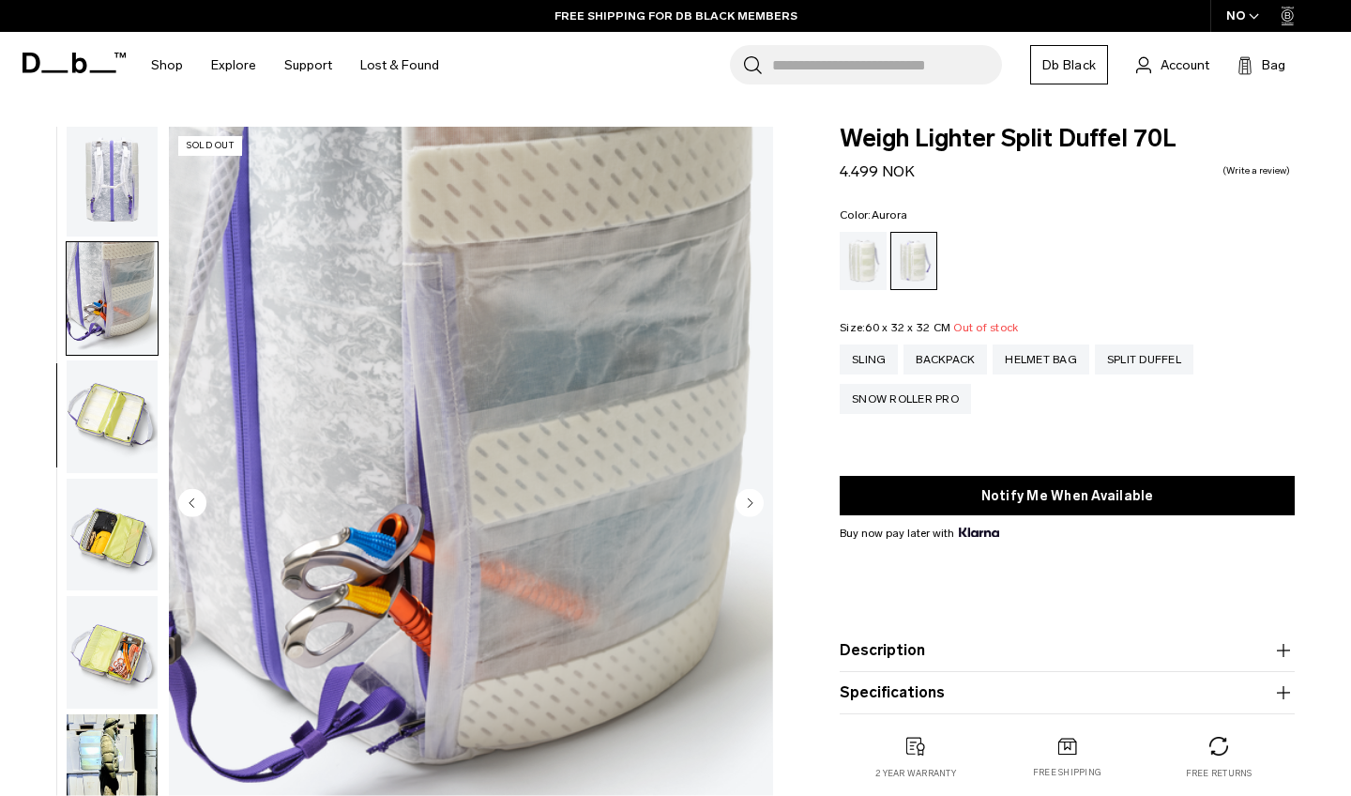
scroll to position [477, 0]
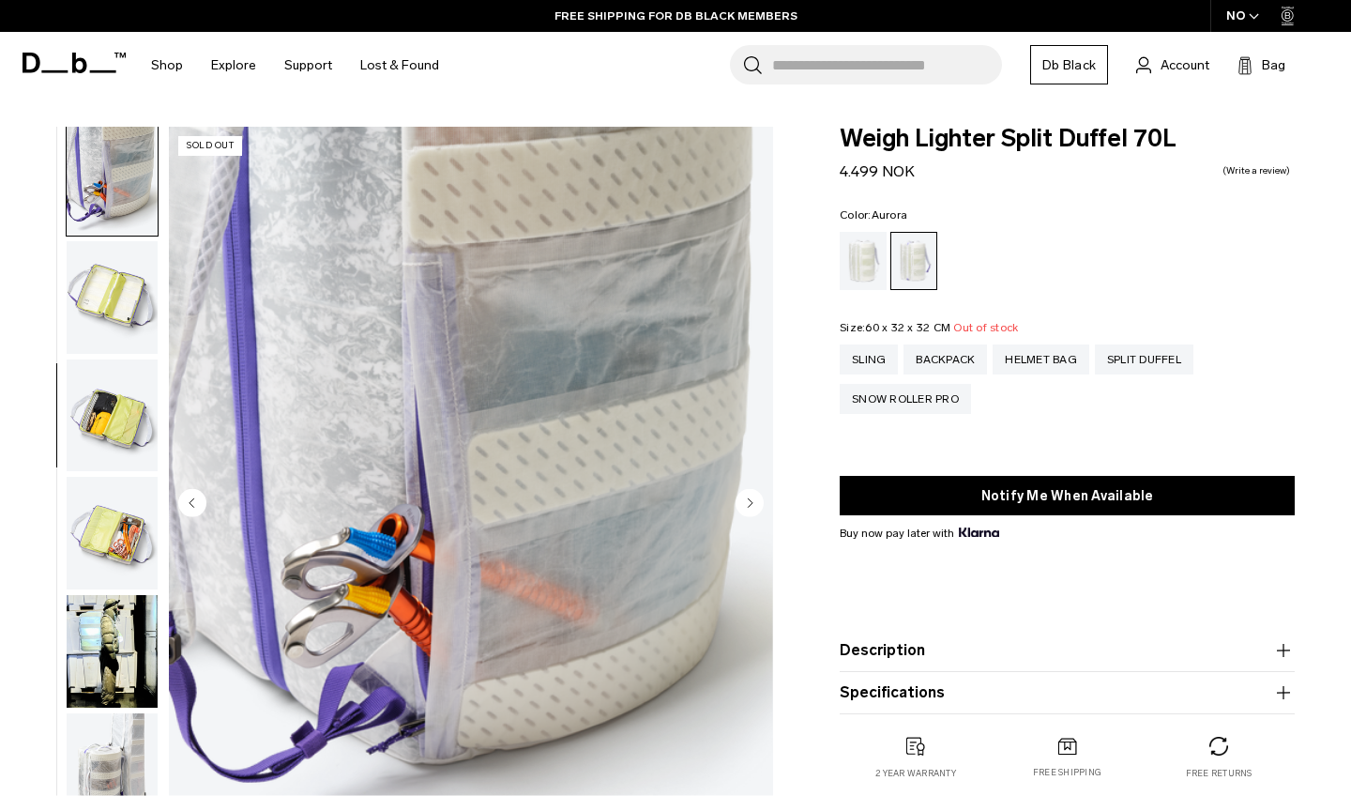
click at [750, 498] on circle "Next slide" at bounding box center [750, 502] width 28 height 28
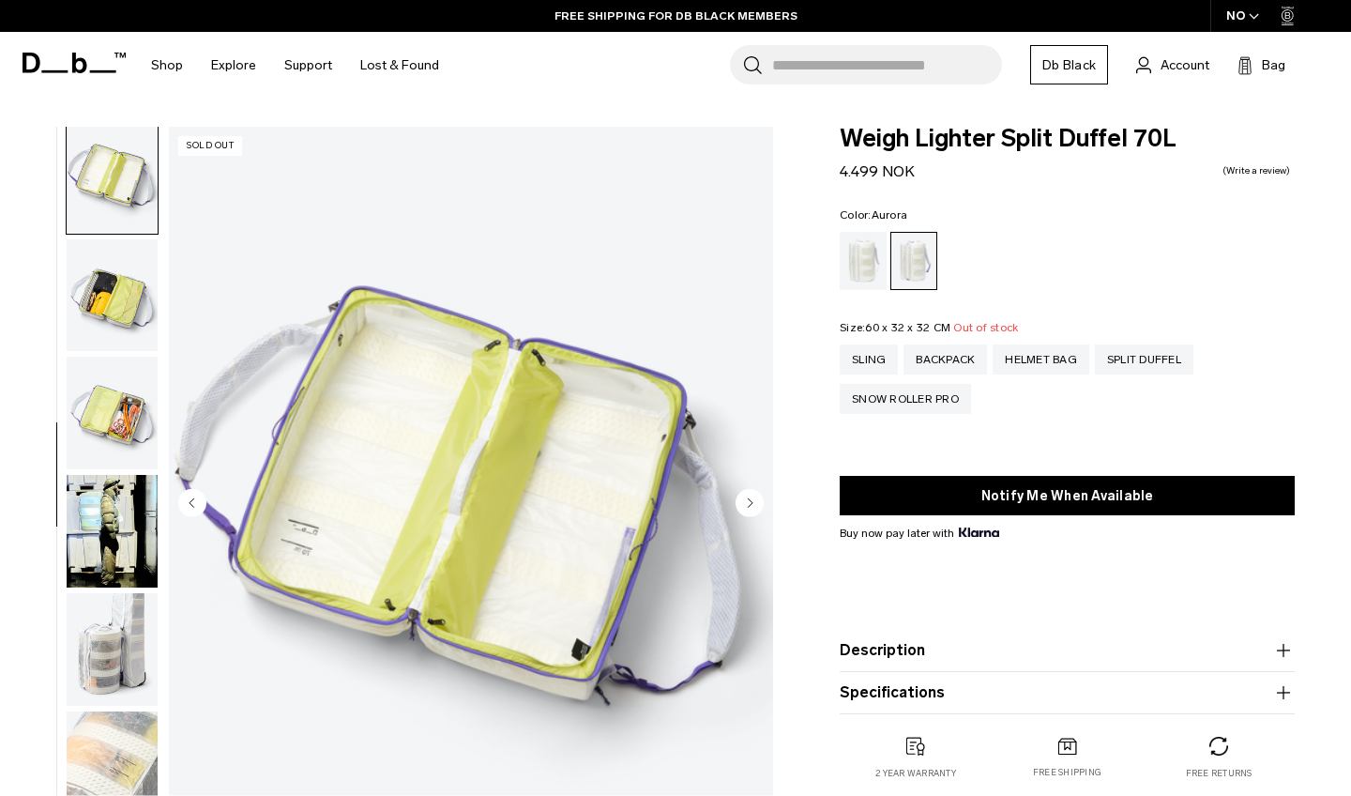
click at [750, 498] on circle "Next slide" at bounding box center [750, 502] width 28 height 28
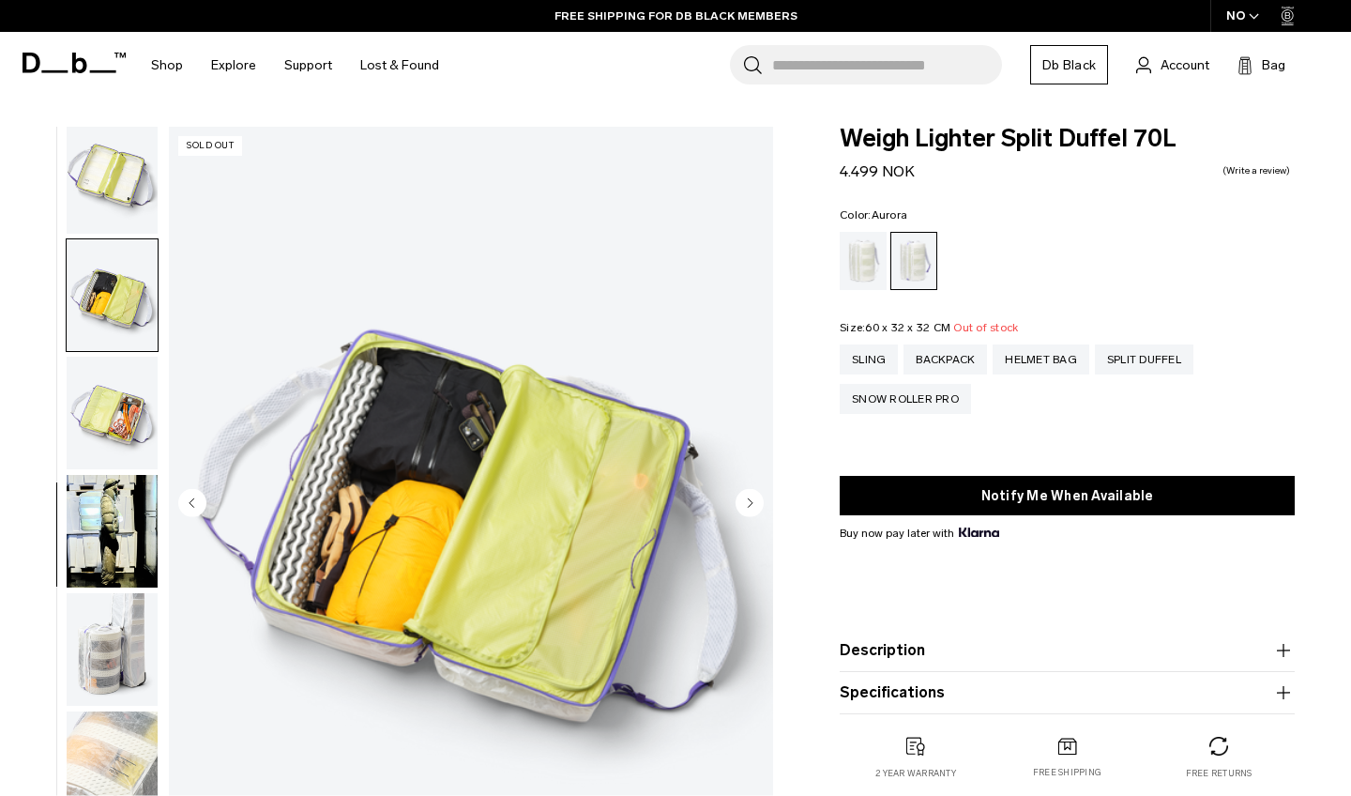
scroll to position [673, 0]
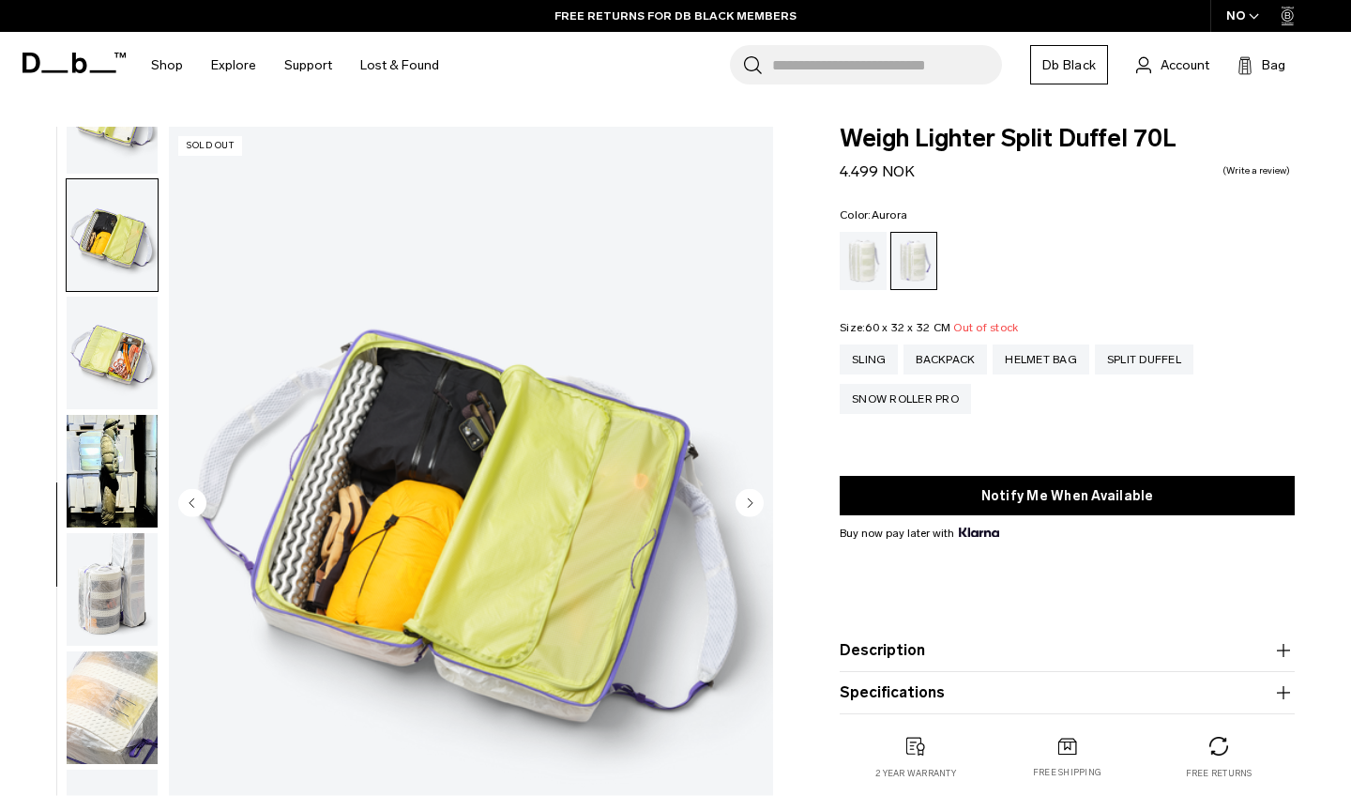
click at [750, 498] on circle "Next slide" at bounding box center [750, 502] width 28 height 28
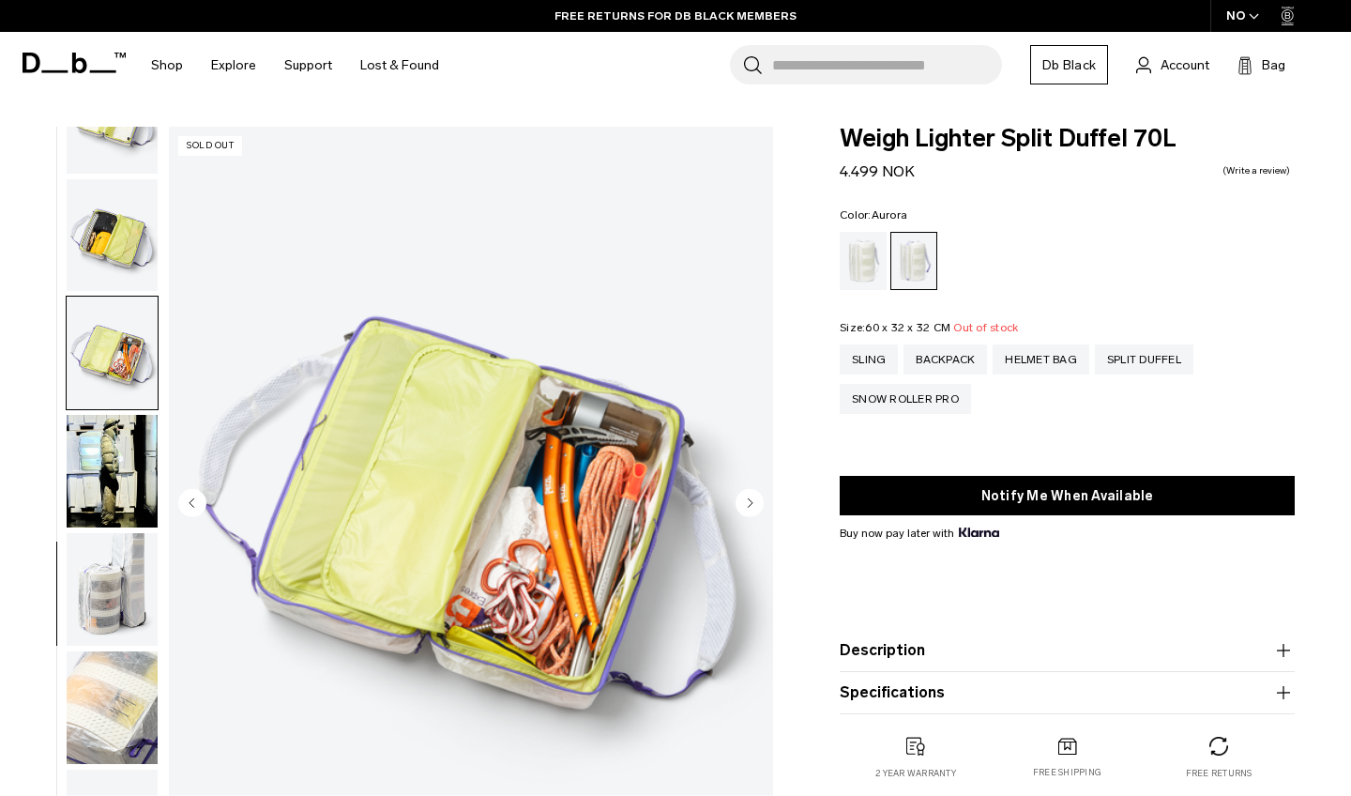
click at [750, 498] on circle "Next slide" at bounding box center [750, 502] width 28 height 28
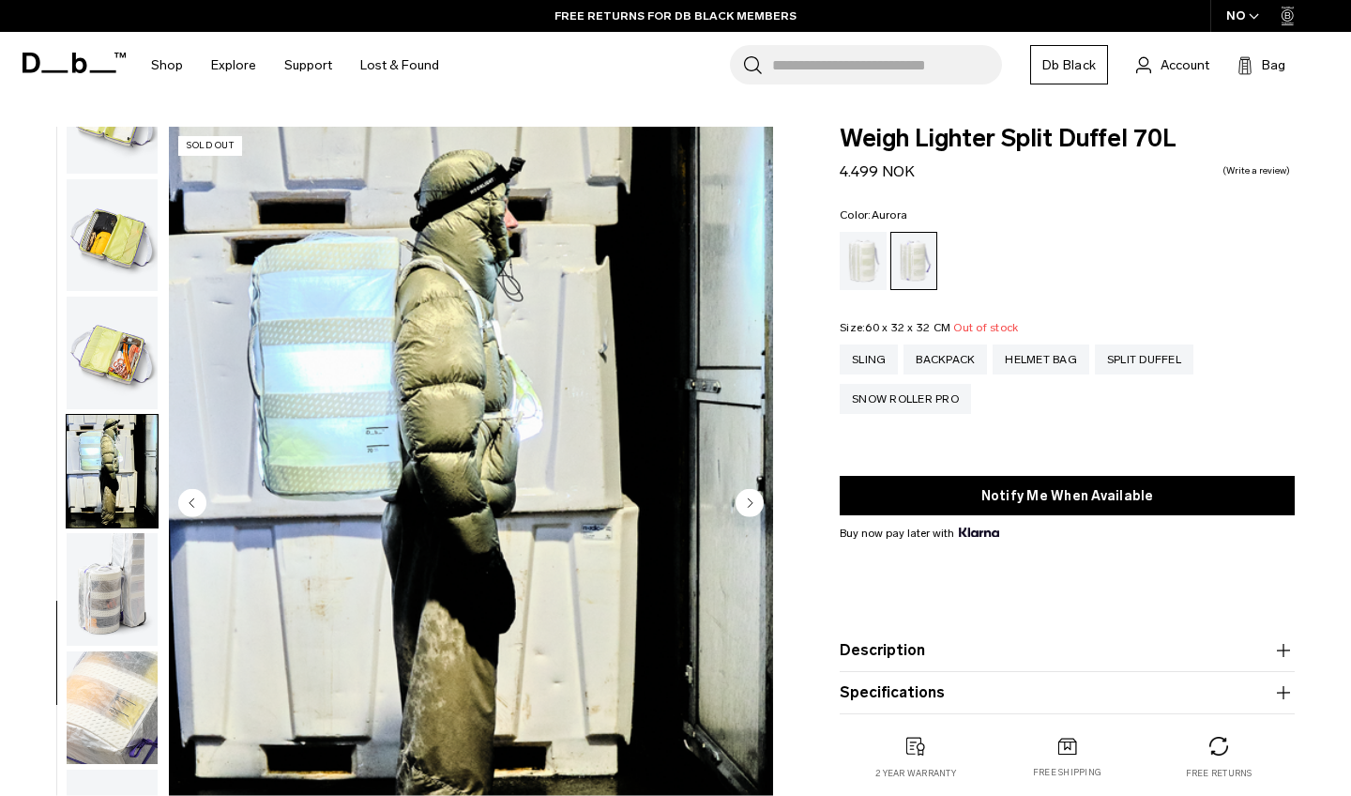
click at [750, 498] on circle "Next slide" at bounding box center [750, 502] width 28 height 28
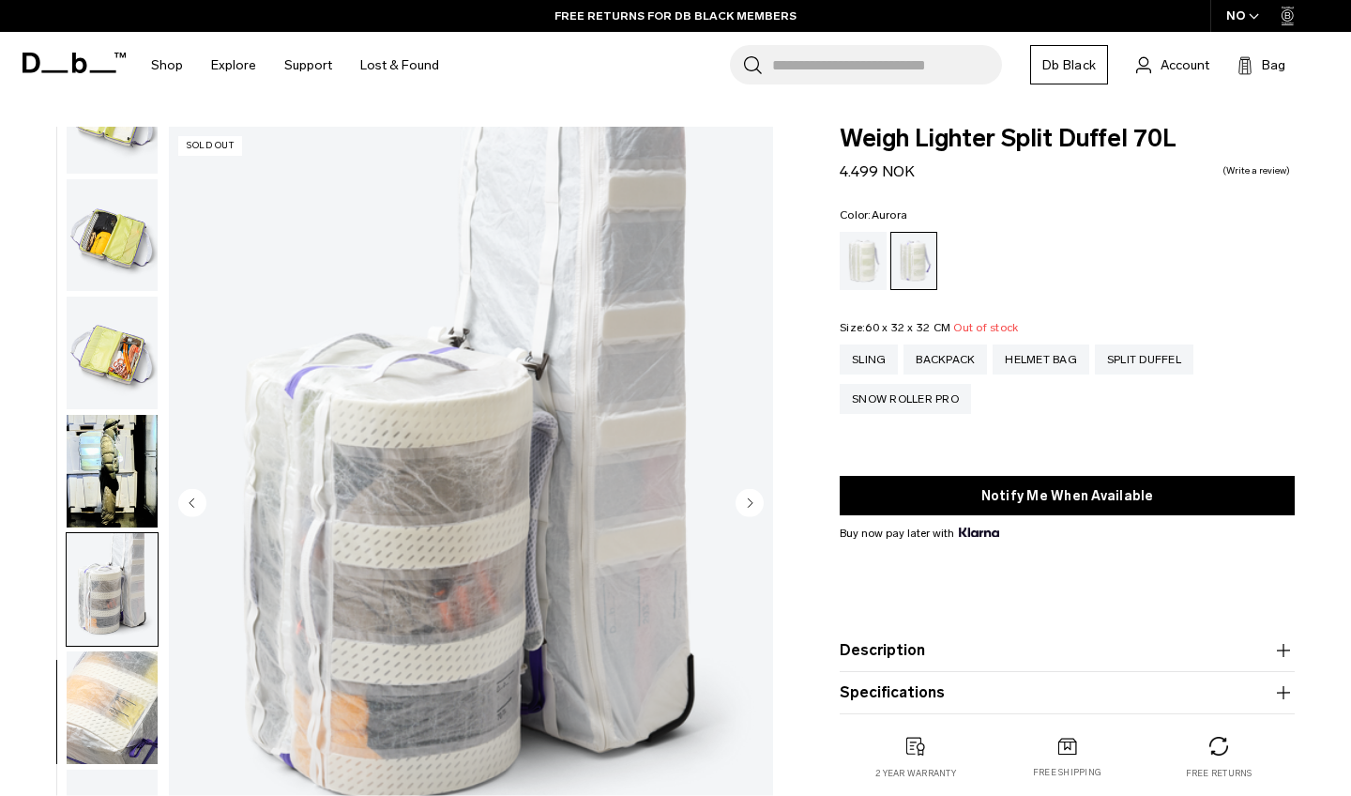
click at [750, 498] on circle "Next slide" at bounding box center [750, 502] width 28 height 28
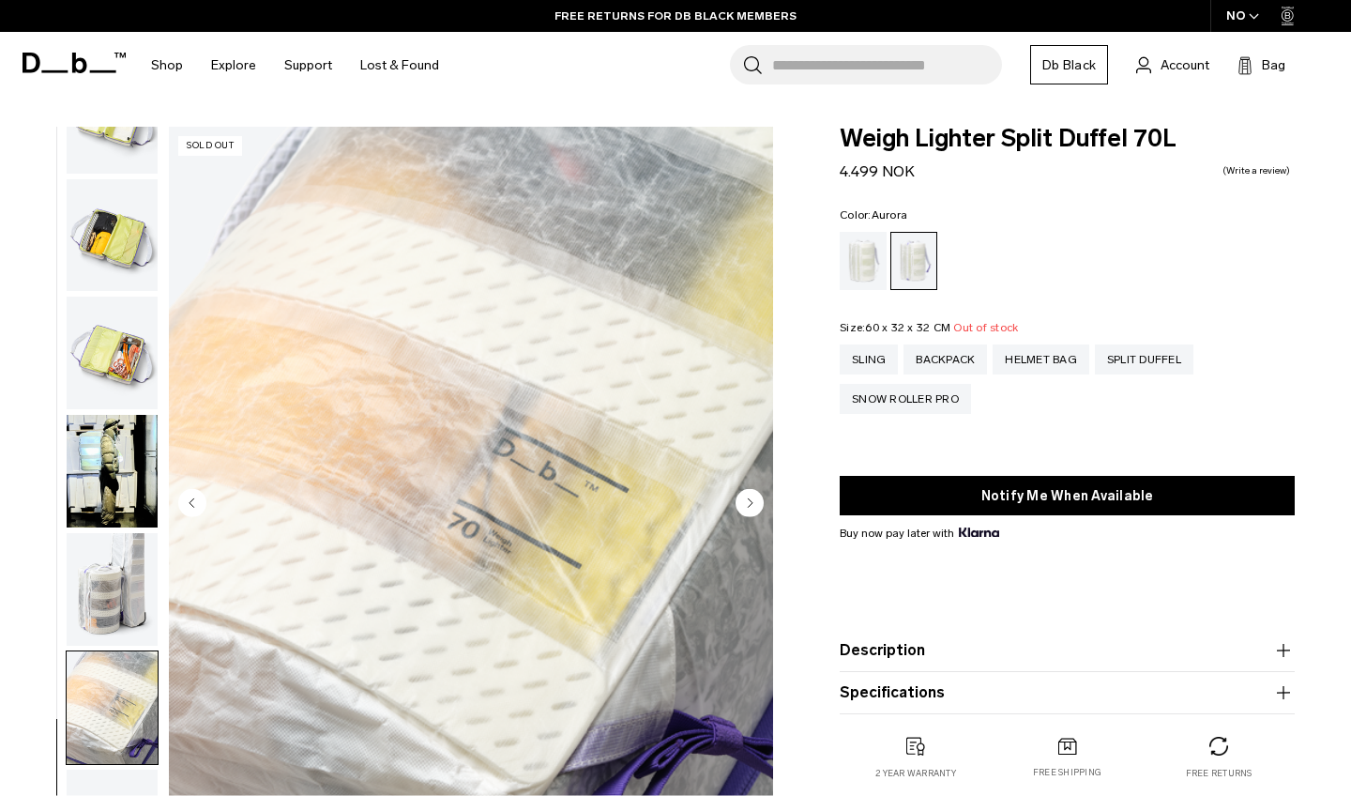
click at [750, 498] on circle "Next slide" at bounding box center [750, 502] width 28 height 28
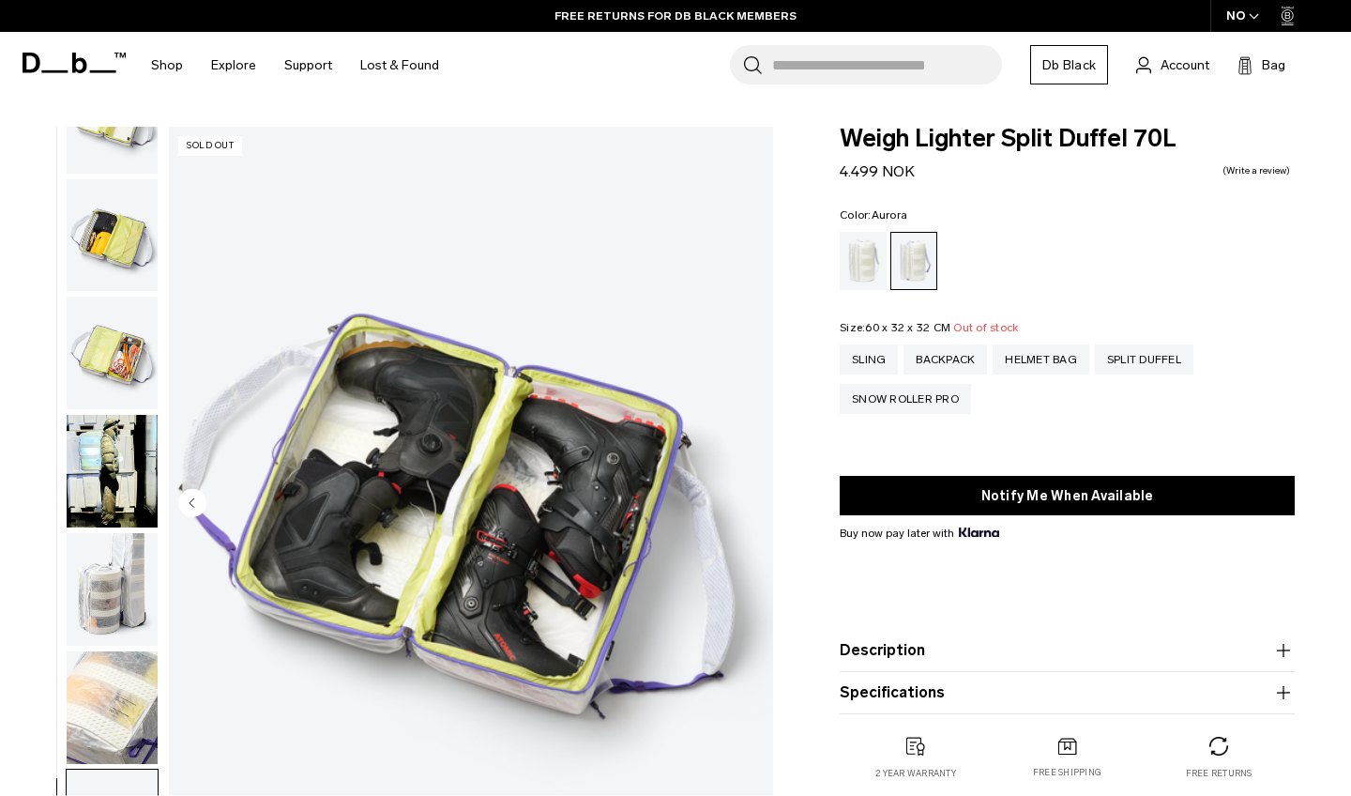
click at [750, 498] on img "12 / 12" at bounding box center [471, 504] width 604 height 754
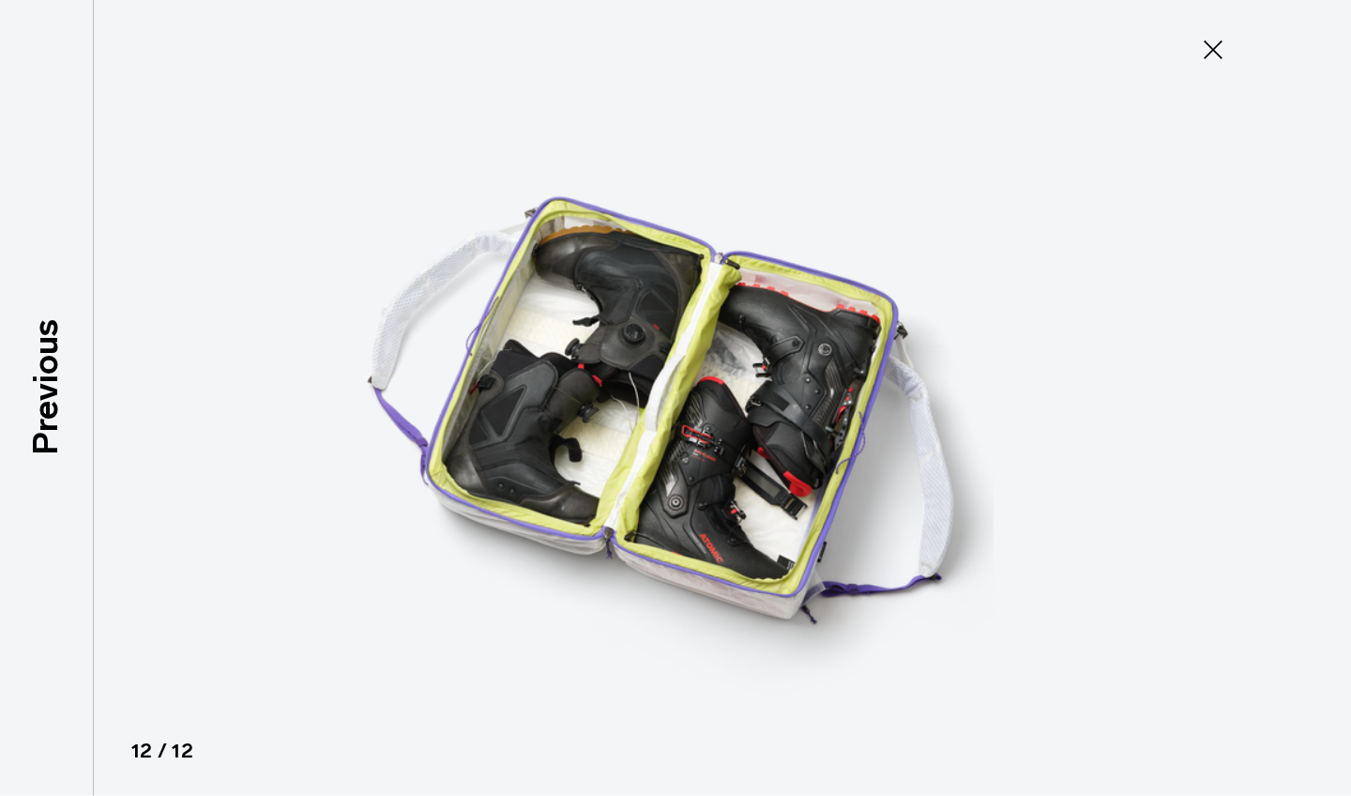
click at [1207, 42] on icon at bounding box center [1213, 50] width 30 height 30
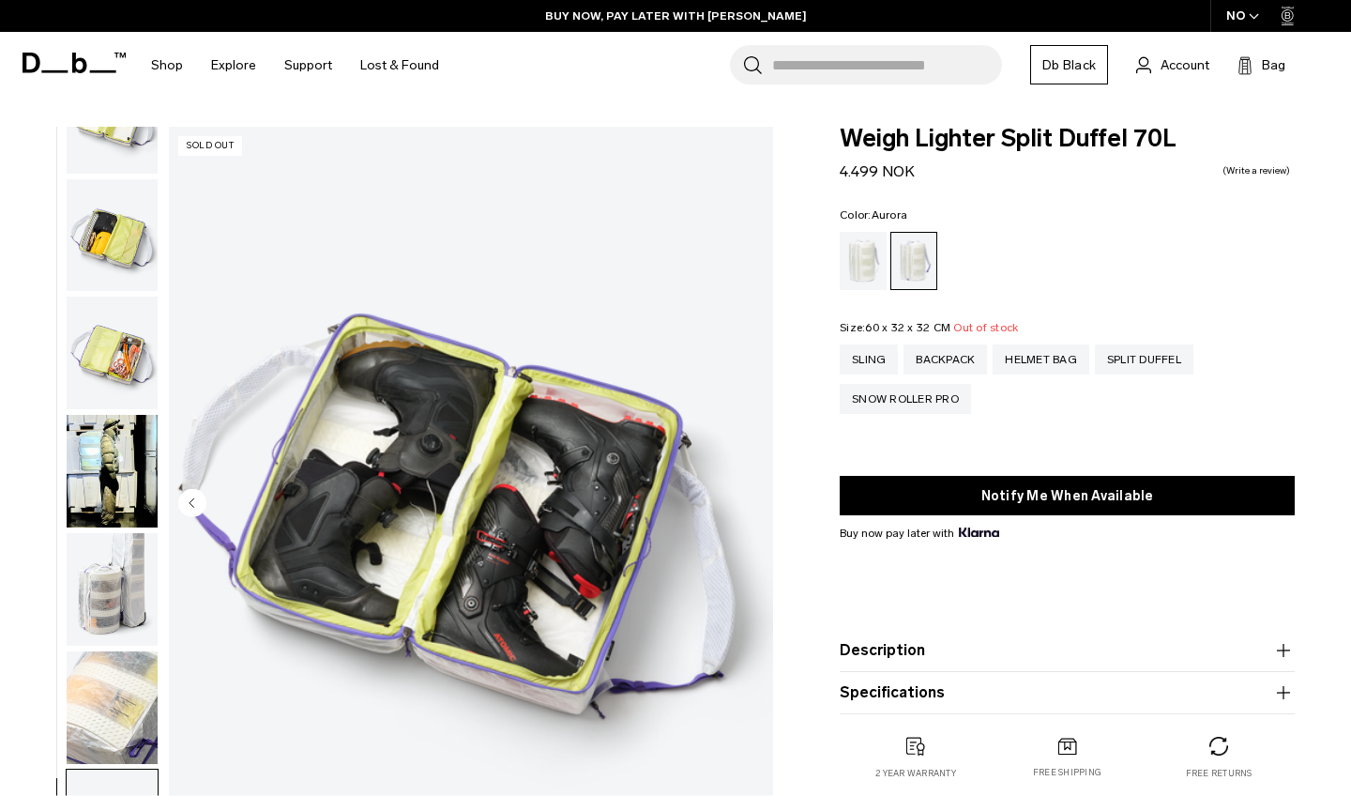
click at [249, 753] on img "12 / 12" at bounding box center [471, 504] width 604 height 754
